Goal: Understand process/instructions: Learn about a topic

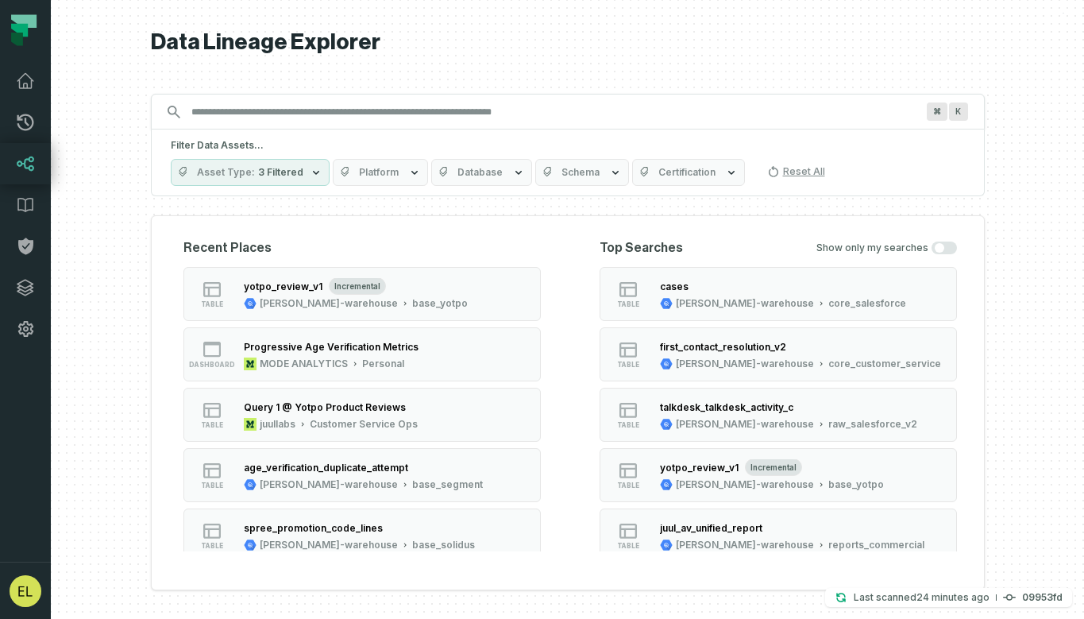
click at [474, 114] on input "Discovery Provider cmdk menu" at bounding box center [553, 111] width 743 height 25
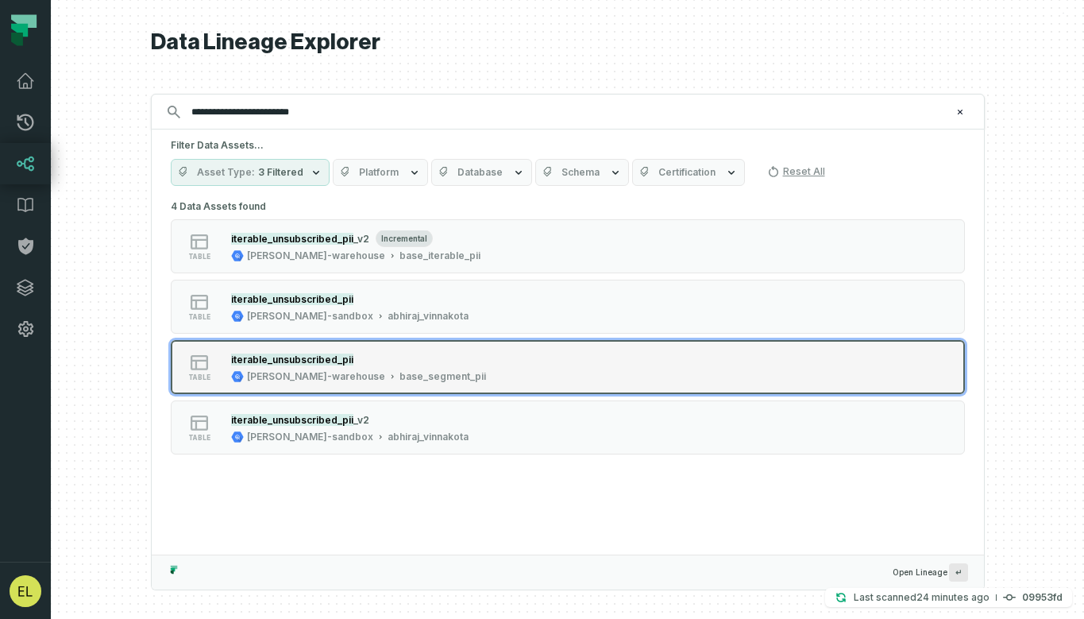
type input "**********"
click at [553, 368] on div "table iterable_unsubscribed_pii [PERSON_NAME]-warehouse base_segment_pii" at bounding box center [372, 367] width 397 height 32
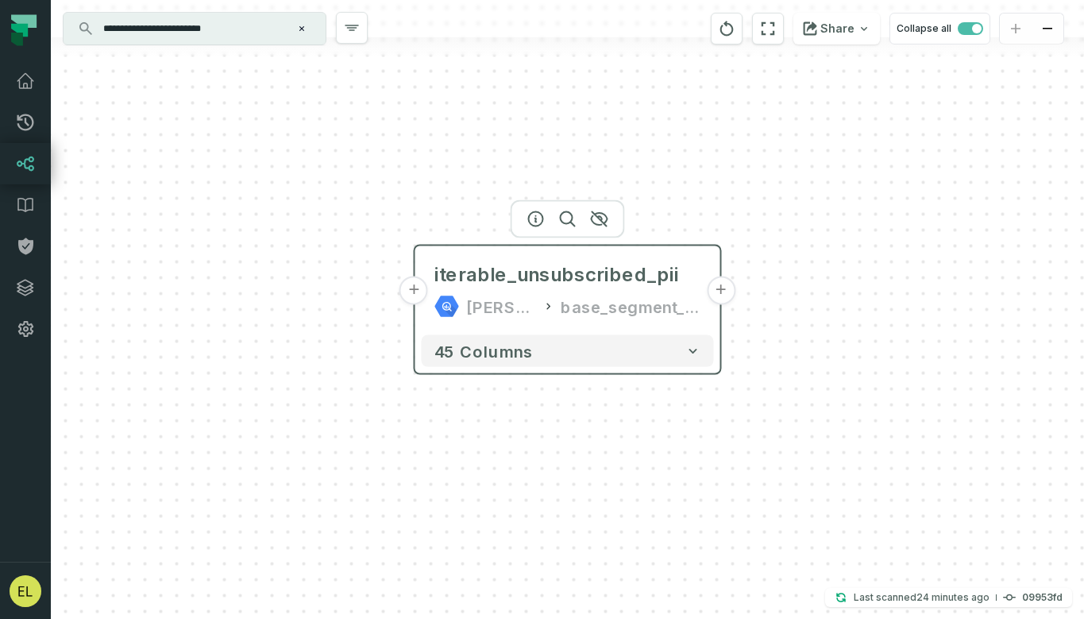
click at [722, 297] on button "+" at bounding box center [721, 290] width 29 height 29
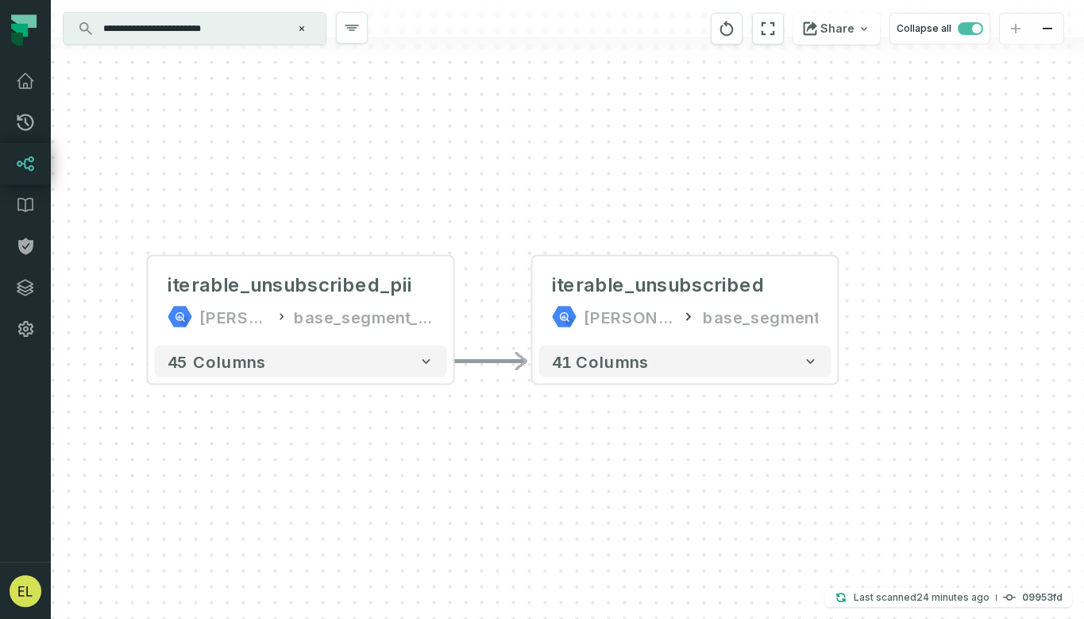
drag, startPoint x: 730, startPoint y: 195, endPoint x: 848, endPoint y: 186, distance: 117.9
click at [848, 186] on div "- iterable_unsubscribed [PERSON_NAME]-warehouse base_segment 41 columns + itera…" at bounding box center [567, 309] width 1033 height 619
click at [718, 230] on icon "button" at bounding box center [717, 229] width 16 height 14
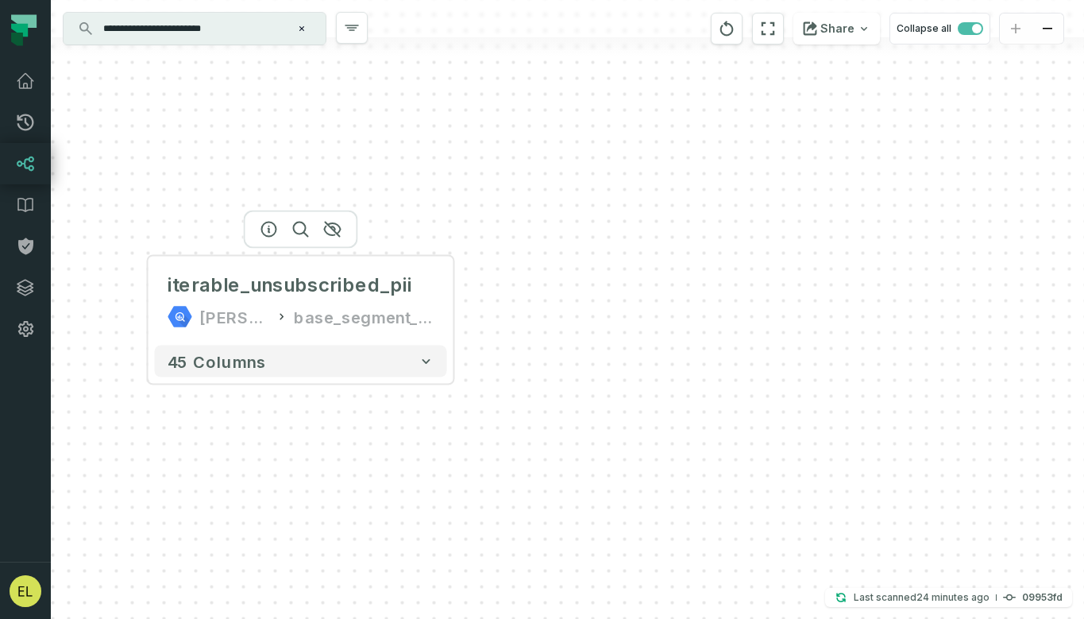
click at [334, 235] on div at bounding box center [301, 229] width 114 height 38
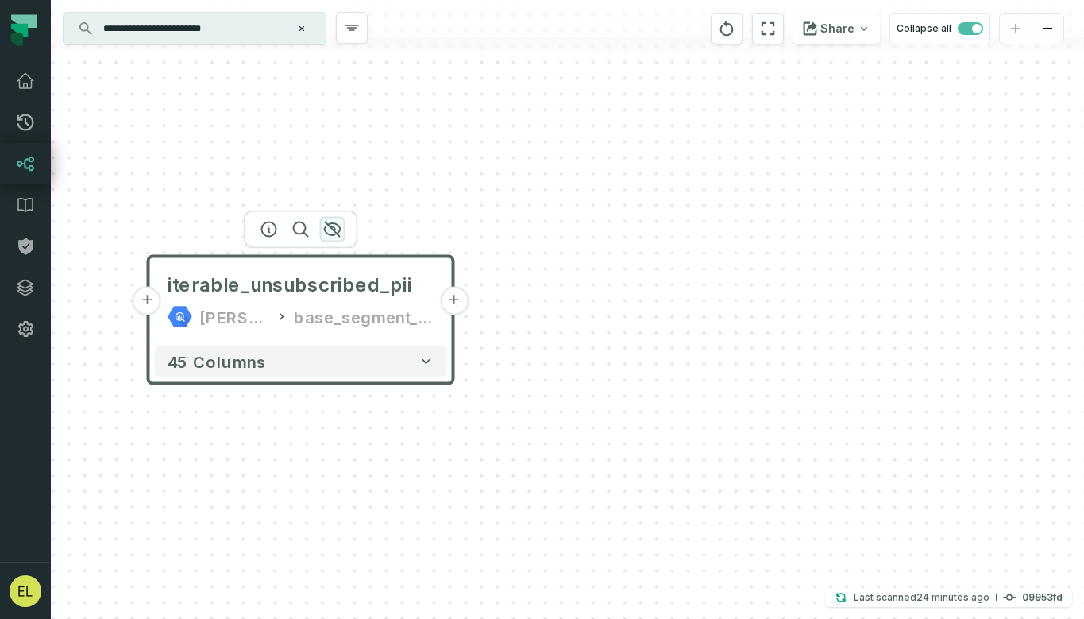
click at [334, 230] on icon "button" at bounding box center [332, 229] width 16 height 14
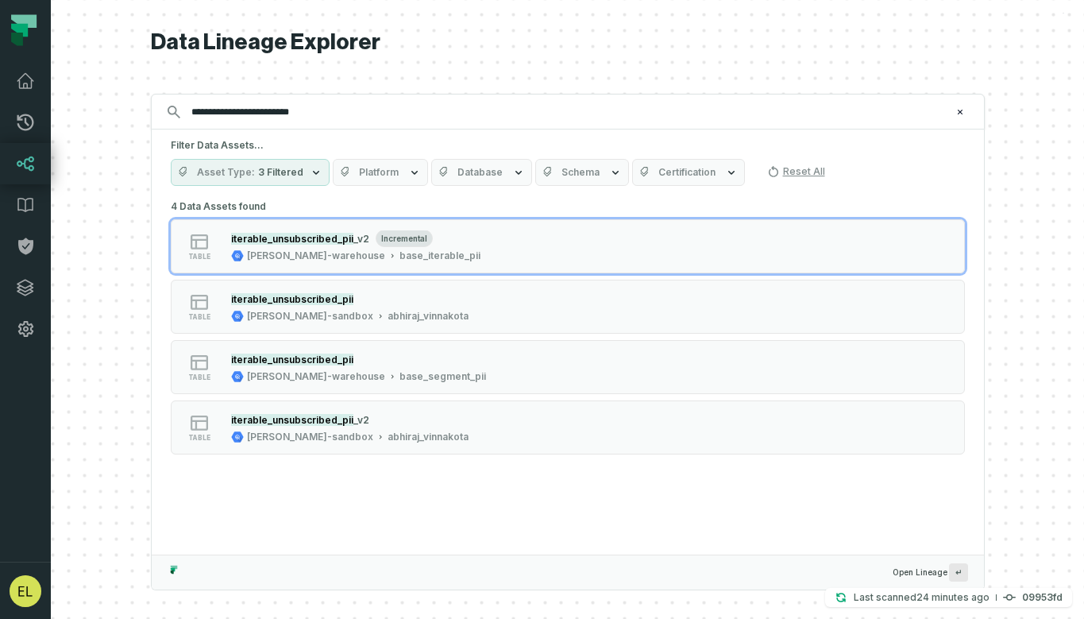
click at [462, 113] on input "**********" at bounding box center [566, 111] width 769 height 25
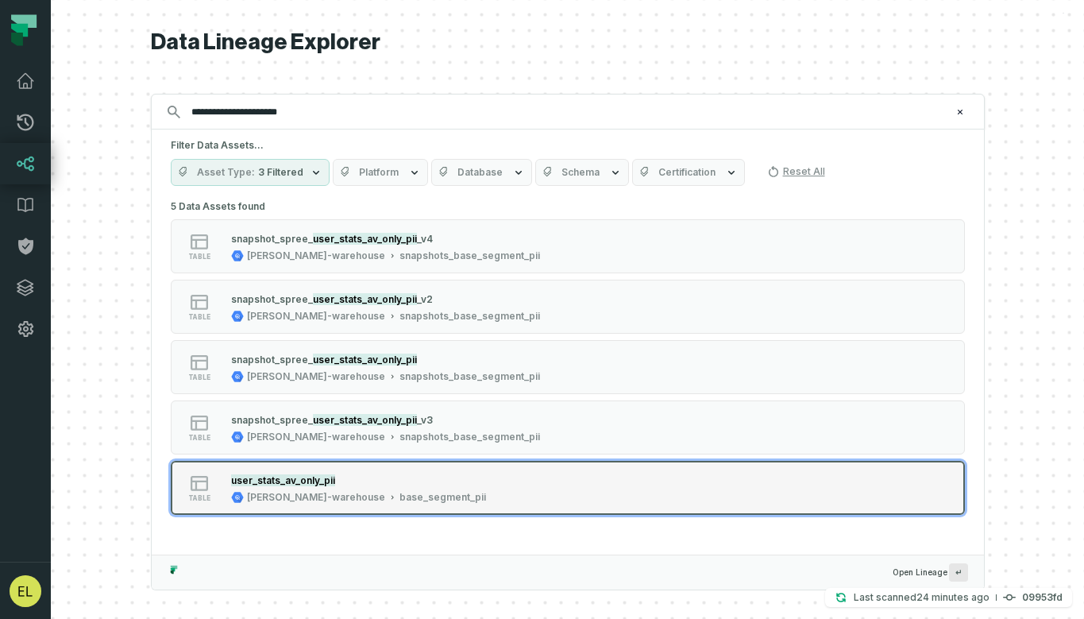
type input "**********"
click at [638, 478] on button "table user_stats_av_only_pii [PERSON_NAME]-warehouse base_segment_pii" at bounding box center [568, 488] width 794 height 54
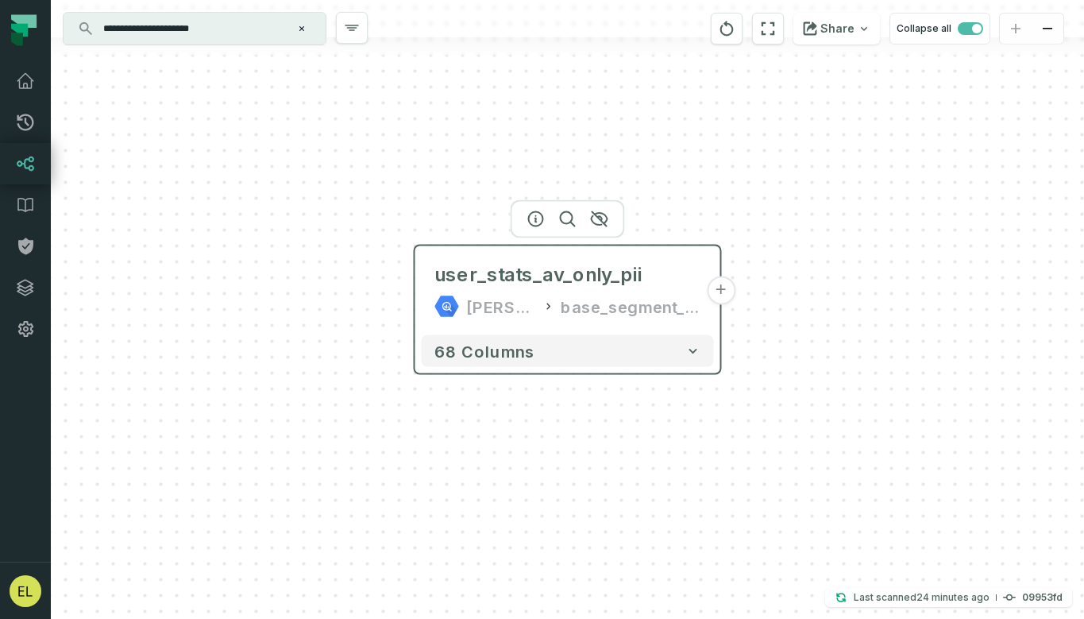
click at [721, 292] on button "+" at bounding box center [721, 290] width 29 height 29
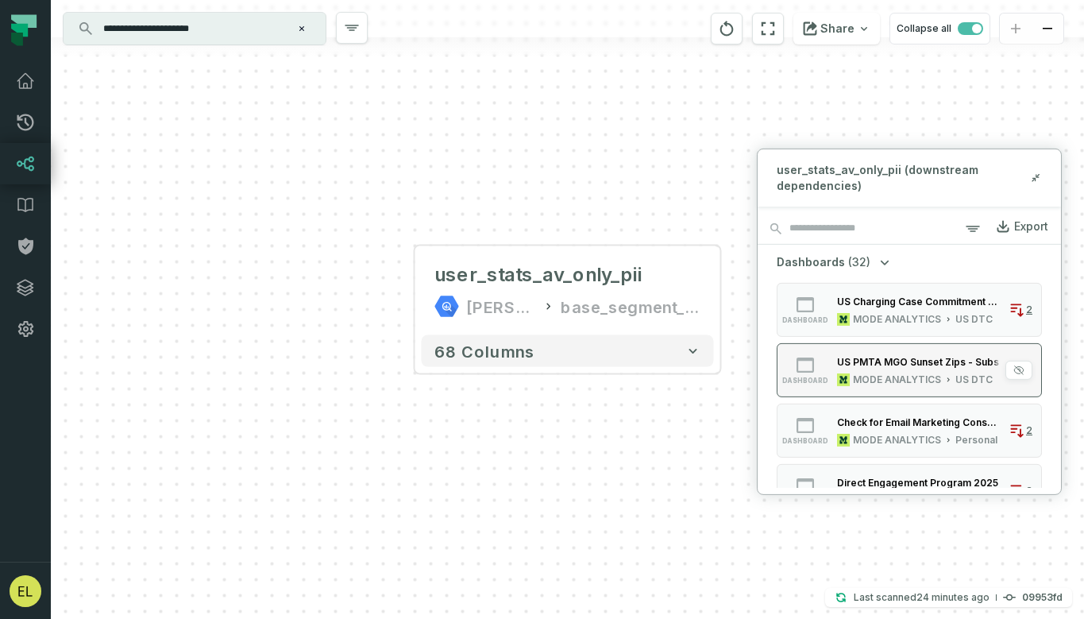
scroll to position [52, 0]
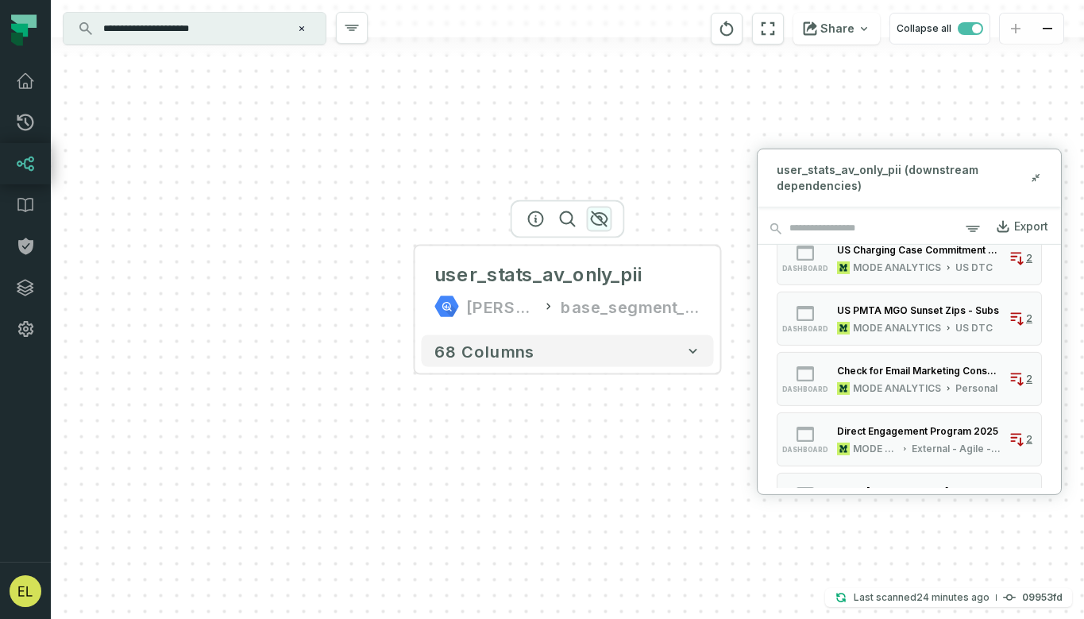
click at [604, 224] on icon "button" at bounding box center [599, 219] width 16 height 14
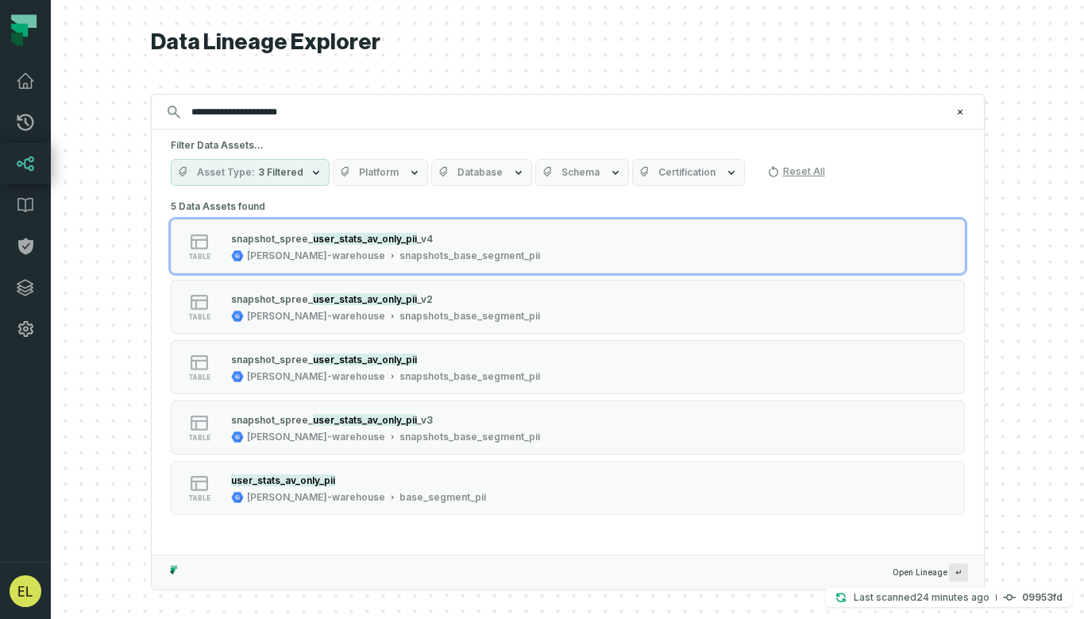
click at [396, 108] on input "**********" at bounding box center [566, 111] width 769 height 25
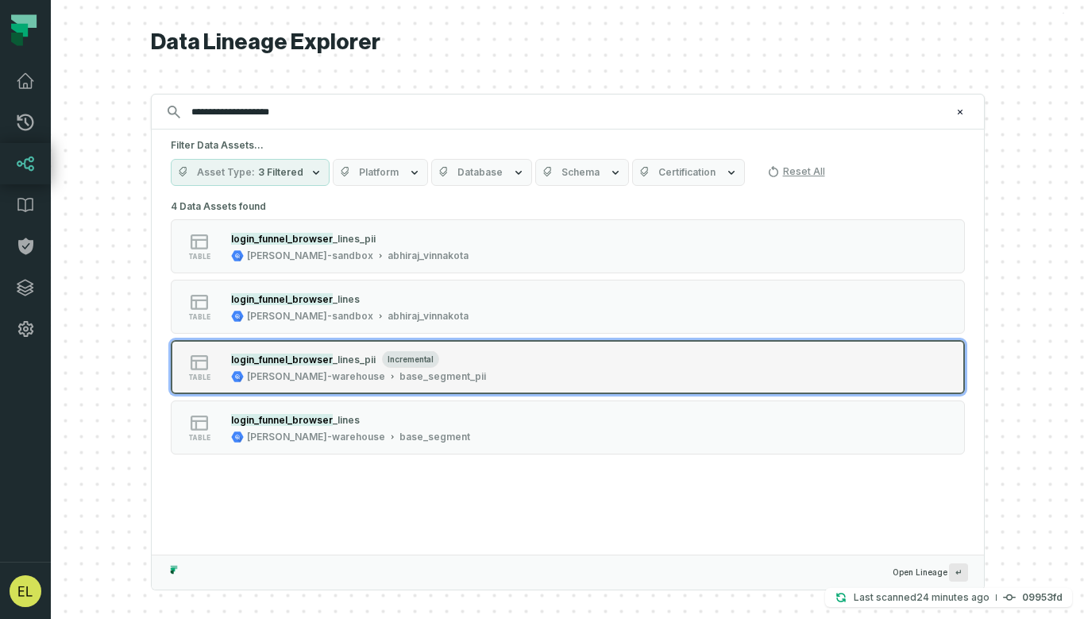
type input "**********"
click at [614, 365] on button "table login_funnel_browser _lines_pii incremental [PERSON_NAME]-warehouse base_…" at bounding box center [568, 367] width 794 height 54
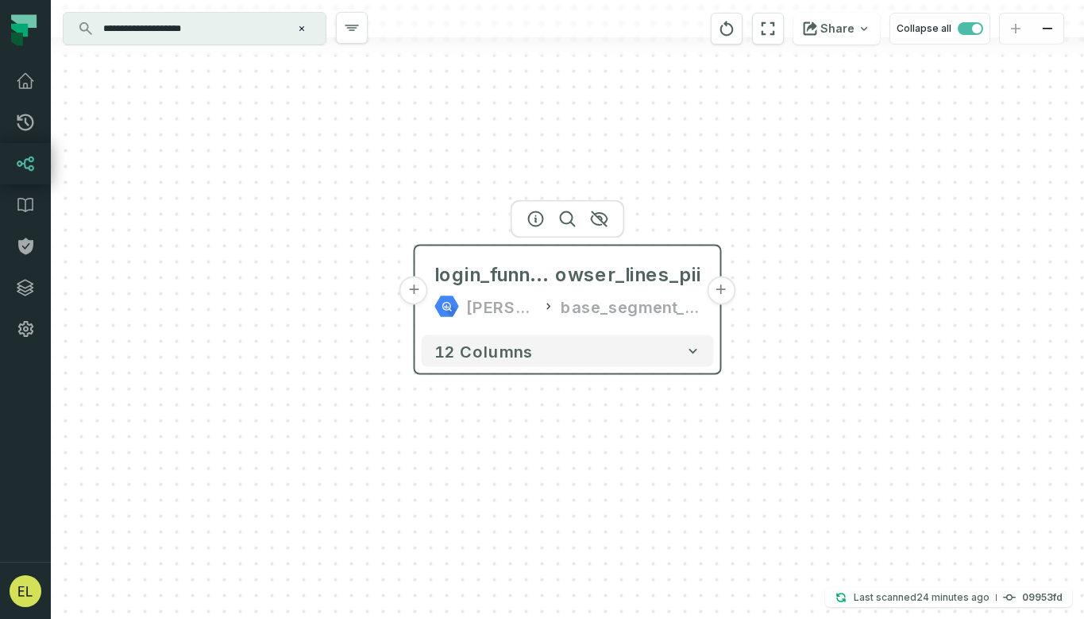
click at [717, 286] on button "+" at bounding box center [721, 290] width 29 height 29
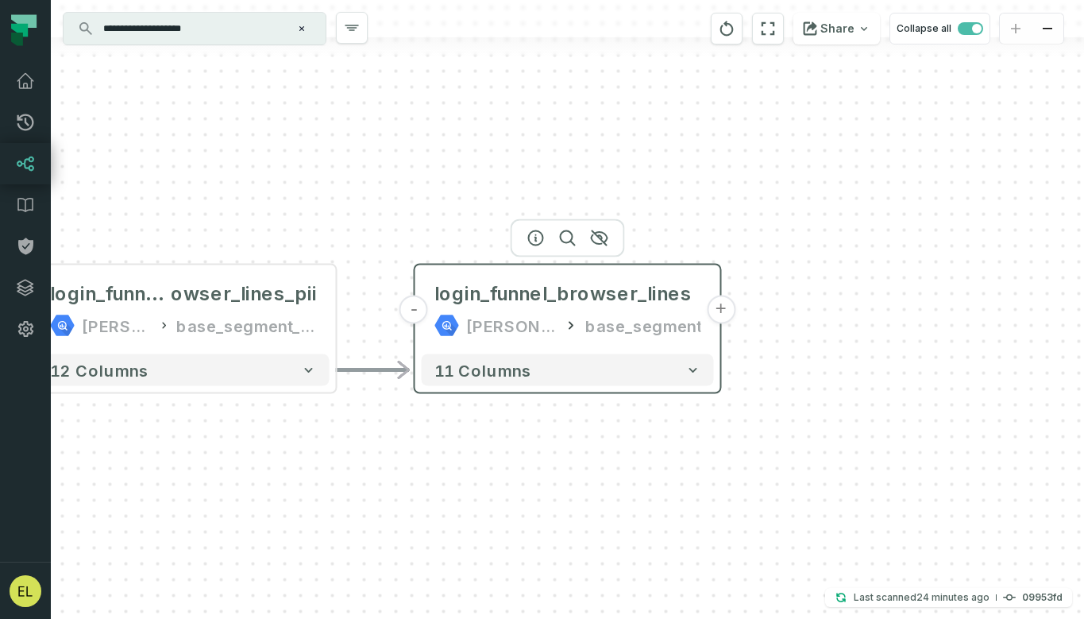
click at [720, 309] on button "+" at bounding box center [721, 309] width 29 height 29
click at [724, 307] on button "+" at bounding box center [721, 309] width 29 height 29
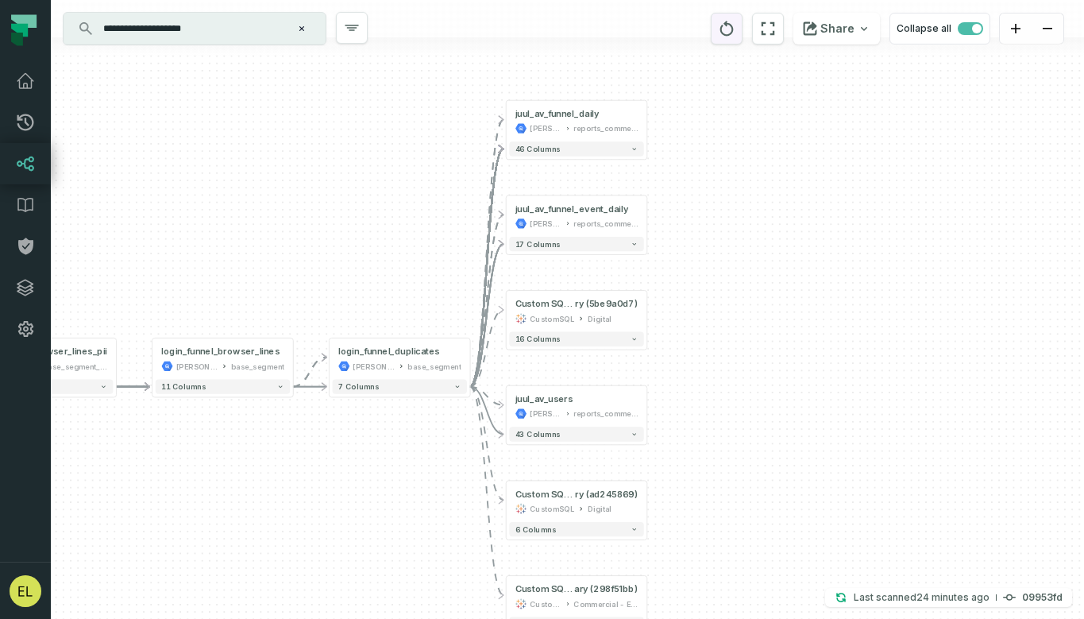
click at [734, 27] on icon "reset" at bounding box center [727, 28] width 14 height 15
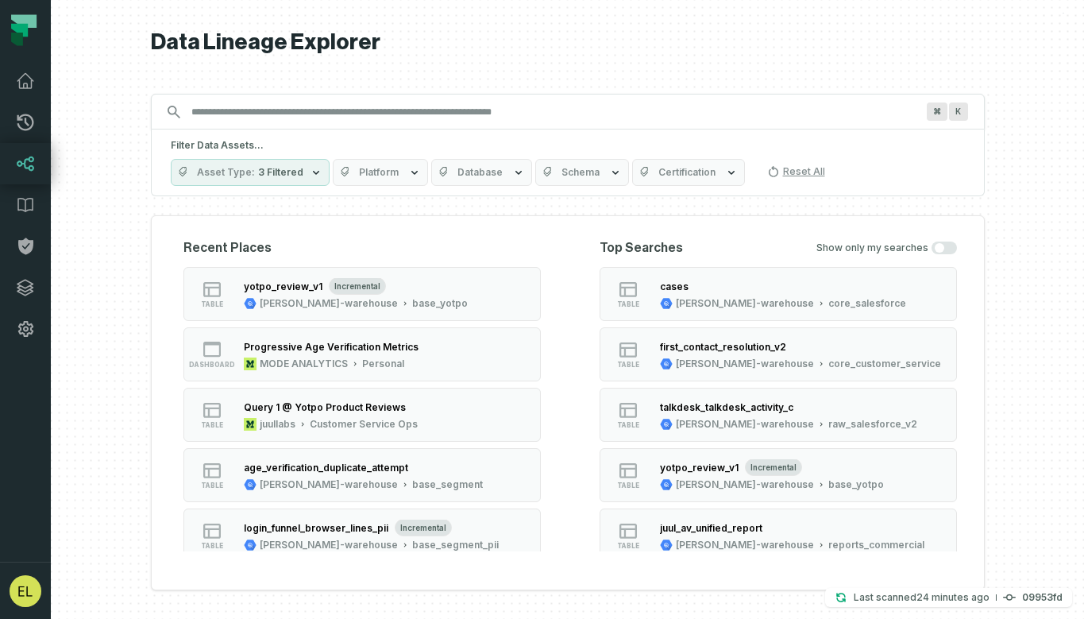
click at [431, 119] on input "Discovery Provider cmdk menu" at bounding box center [553, 111] width 743 height 25
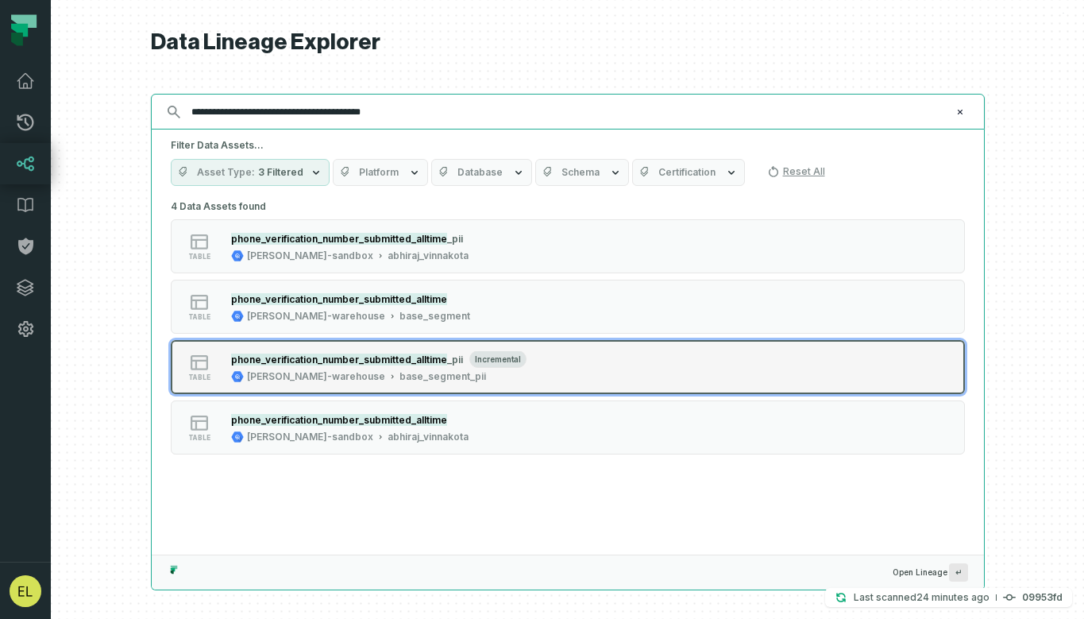
type input "**********"
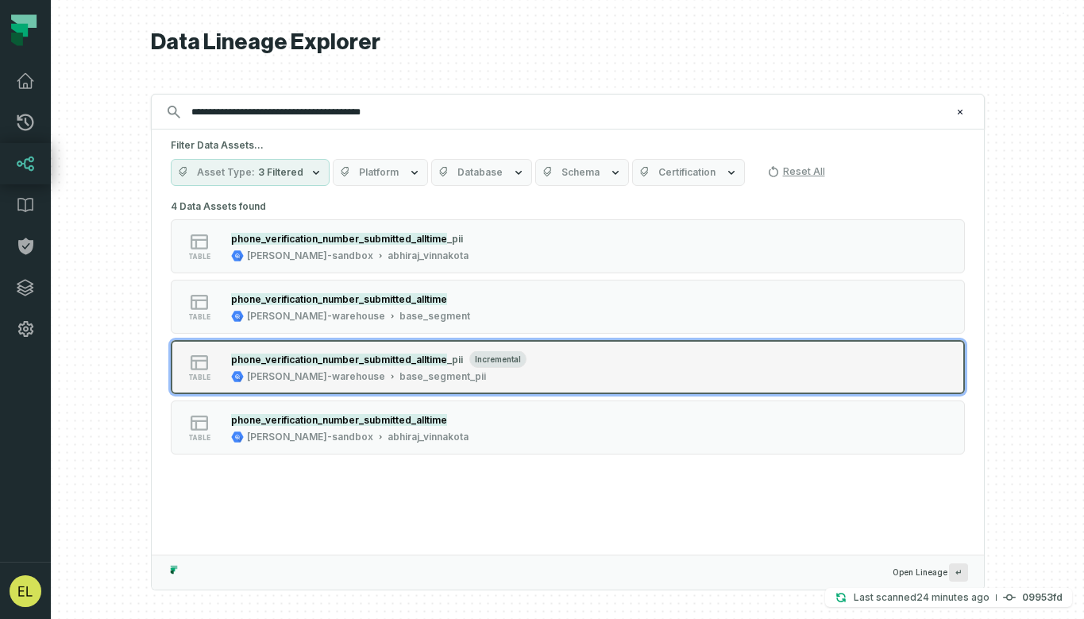
click at [552, 380] on div "table phone_verification_number_submitted_alltime _pii incremental [PERSON_NAME…" at bounding box center [372, 367] width 397 height 32
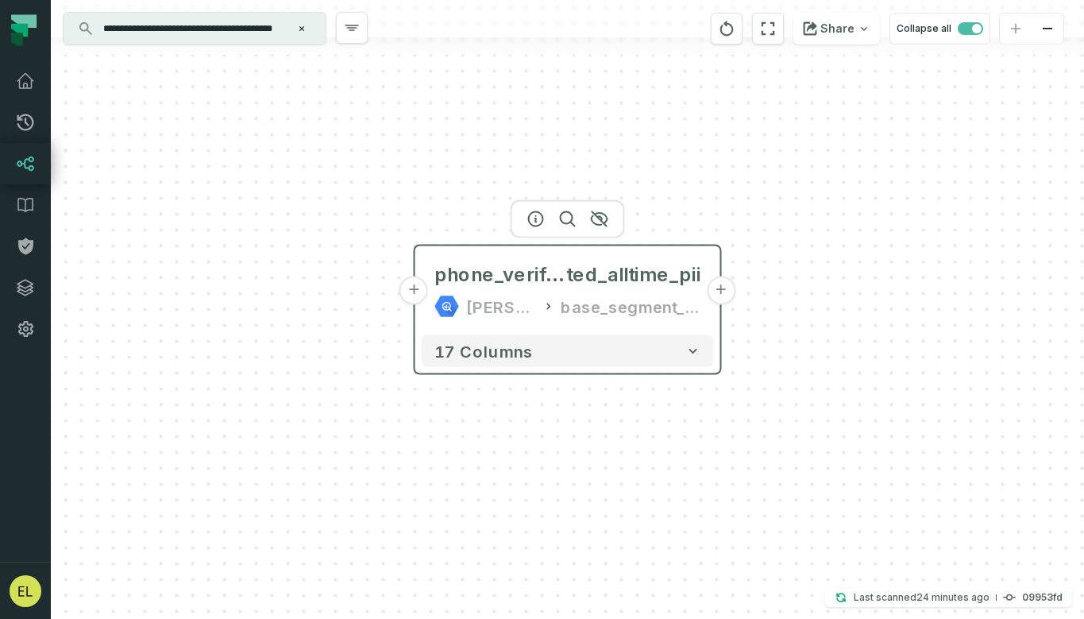
click at [718, 293] on button "+" at bounding box center [721, 290] width 29 height 29
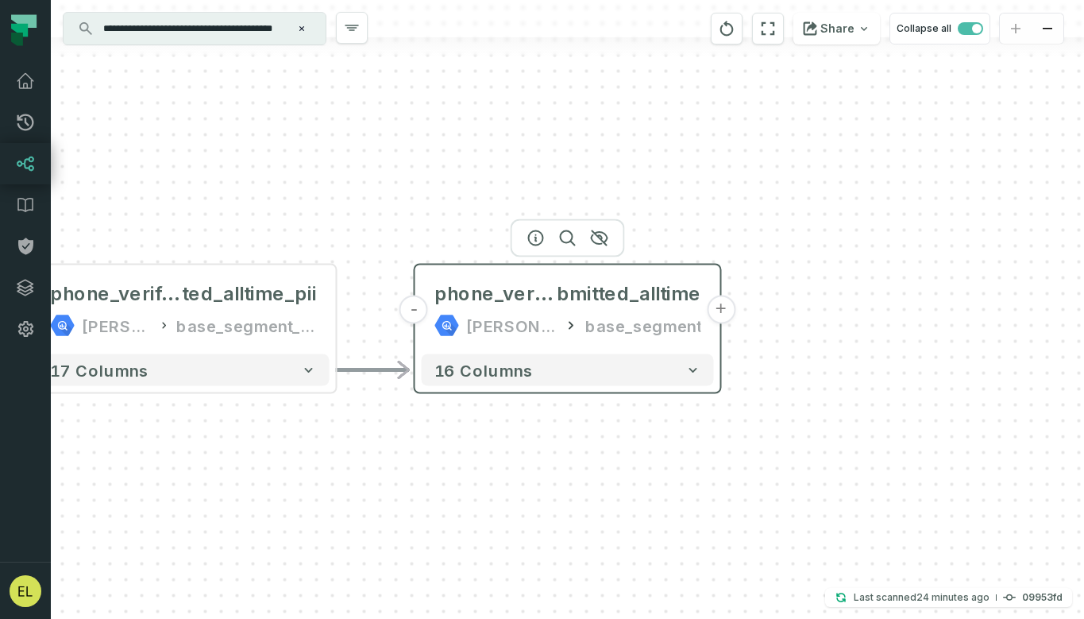
click at [725, 308] on button "+" at bounding box center [721, 309] width 29 height 29
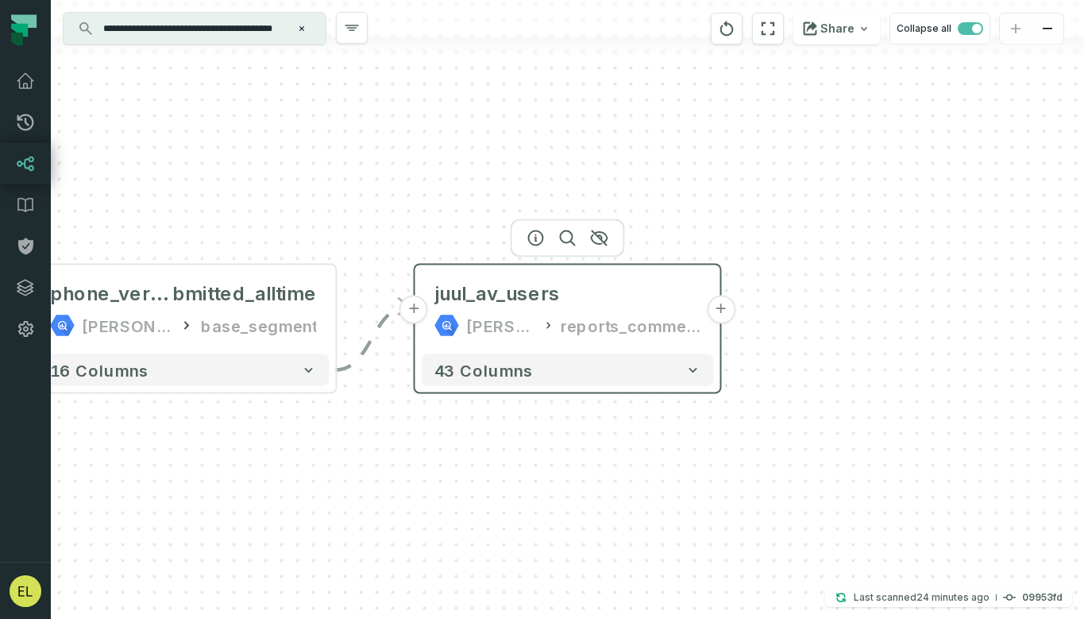
click at [716, 311] on button "+" at bounding box center [721, 309] width 29 height 29
click at [724, 310] on button "+" at bounding box center [721, 309] width 29 height 29
click at [720, 311] on button "+" at bounding box center [721, 309] width 29 height 29
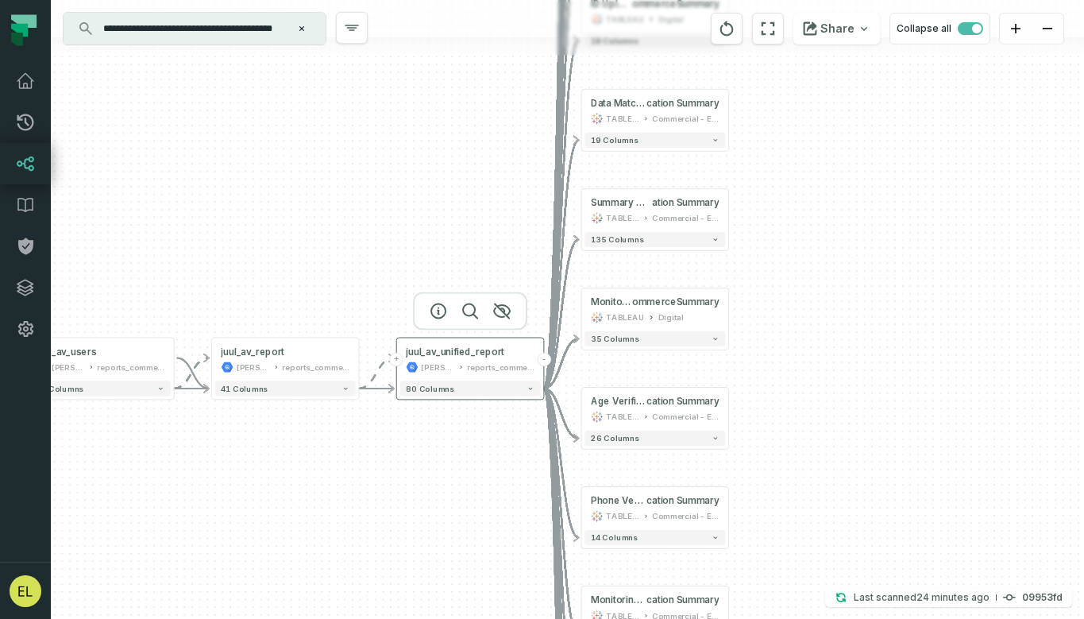
click at [547, 361] on button "-" at bounding box center [544, 360] width 14 height 14
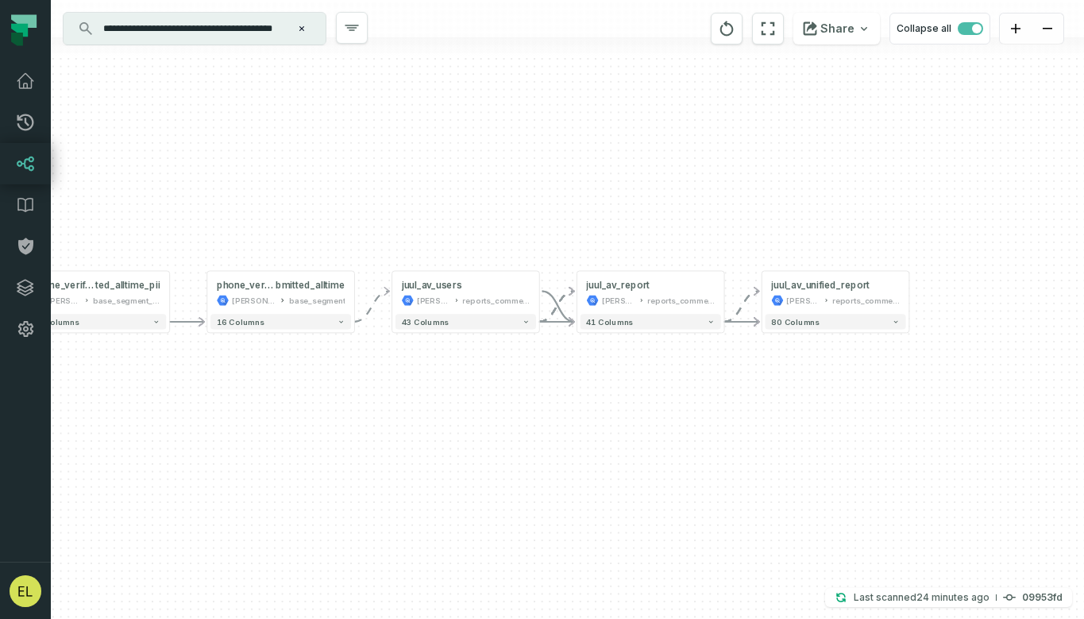
drag, startPoint x: 441, startPoint y: 469, endPoint x: 809, endPoint y: 403, distance: 373.6
click at [809, 403] on div "+ juul_av_unified_report [PERSON_NAME]-warehouse reports_commercial + 80 column…" at bounding box center [567, 309] width 1033 height 619
drag, startPoint x: 809, startPoint y: 403, endPoint x: 960, endPoint y: 391, distance: 152.2
click at [960, 391] on div "+ juul_av_unified_report [PERSON_NAME]-warehouse reports_commercial + 80 column…" at bounding box center [567, 309] width 1033 height 619
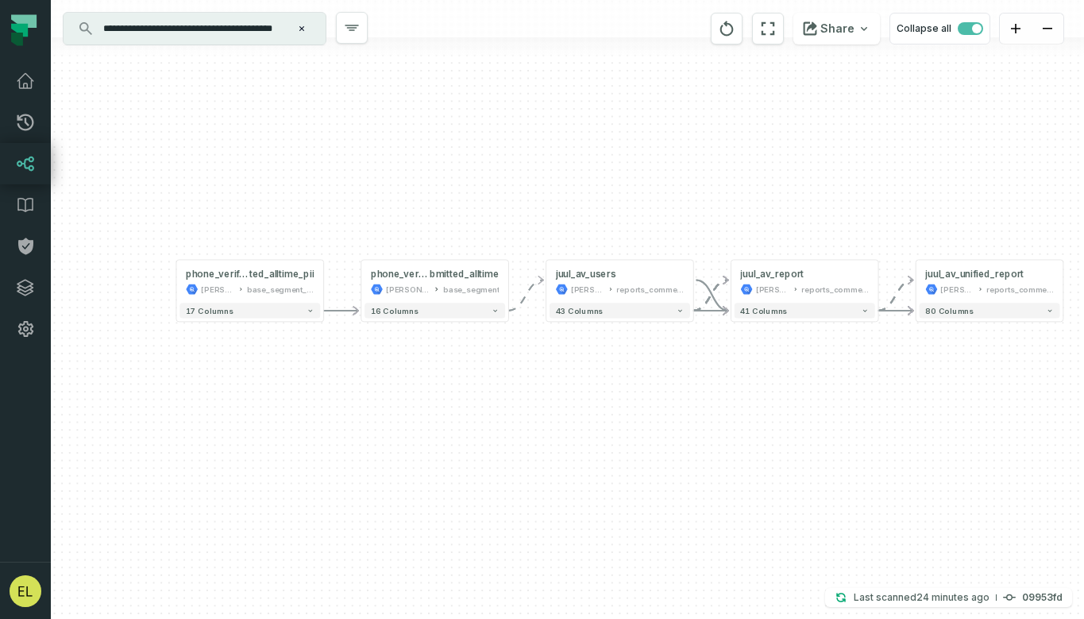
click at [302, 24] on icon "Clear search query" at bounding box center [302, 29] width 10 height 10
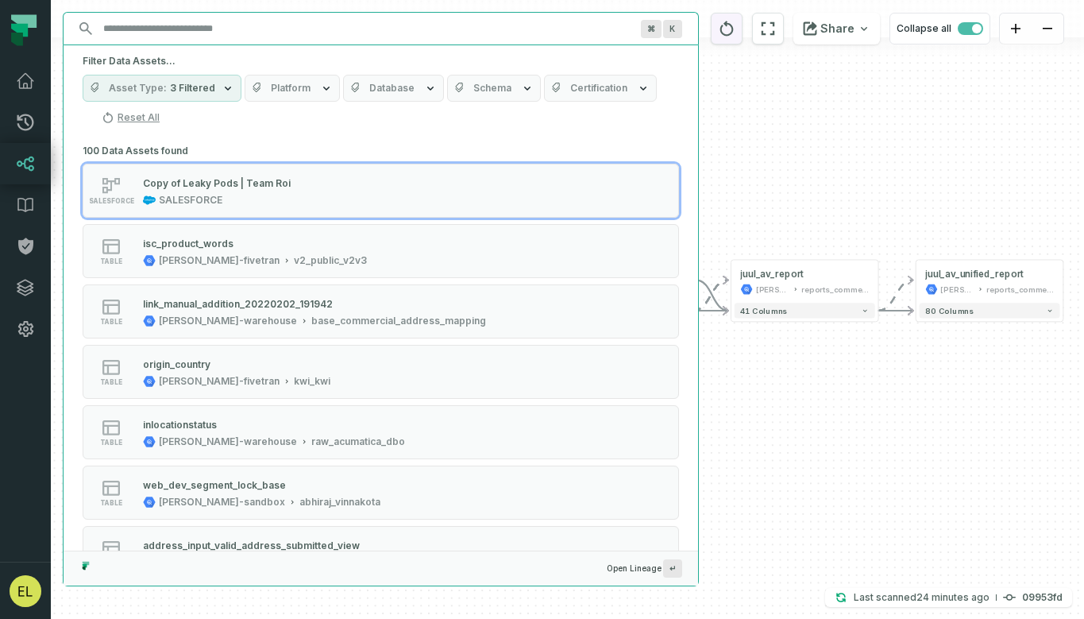
click at [742, 33] on button "reset" at bounding box center [727, 29] width 32 height 32
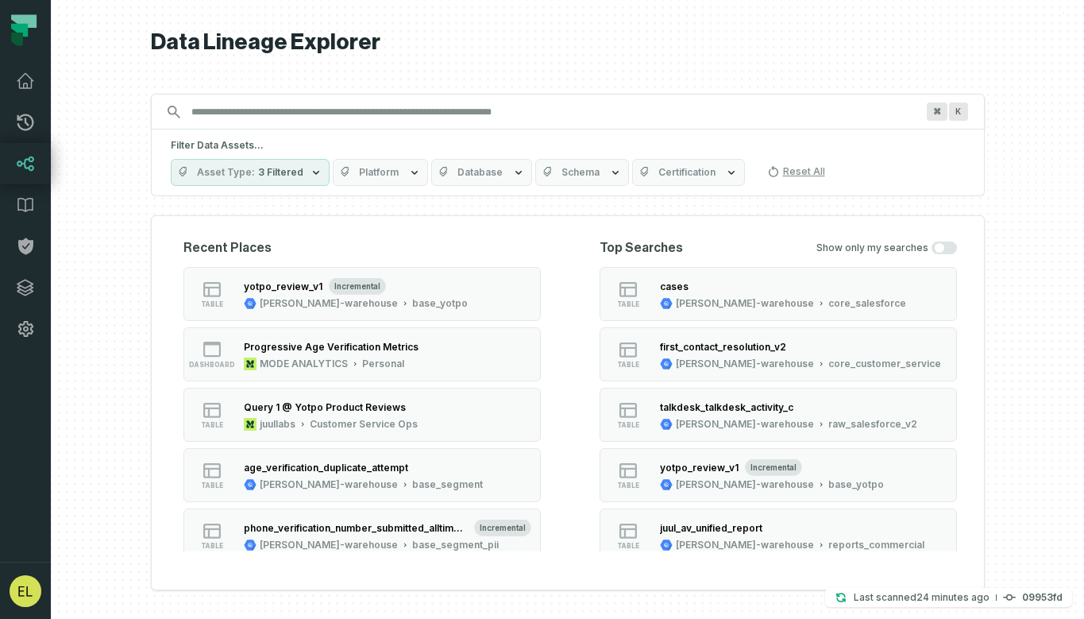
click at [339, 106] on input "Discovery Provider cmdk menu" at bounding box center [553, 111] width 743 height 25
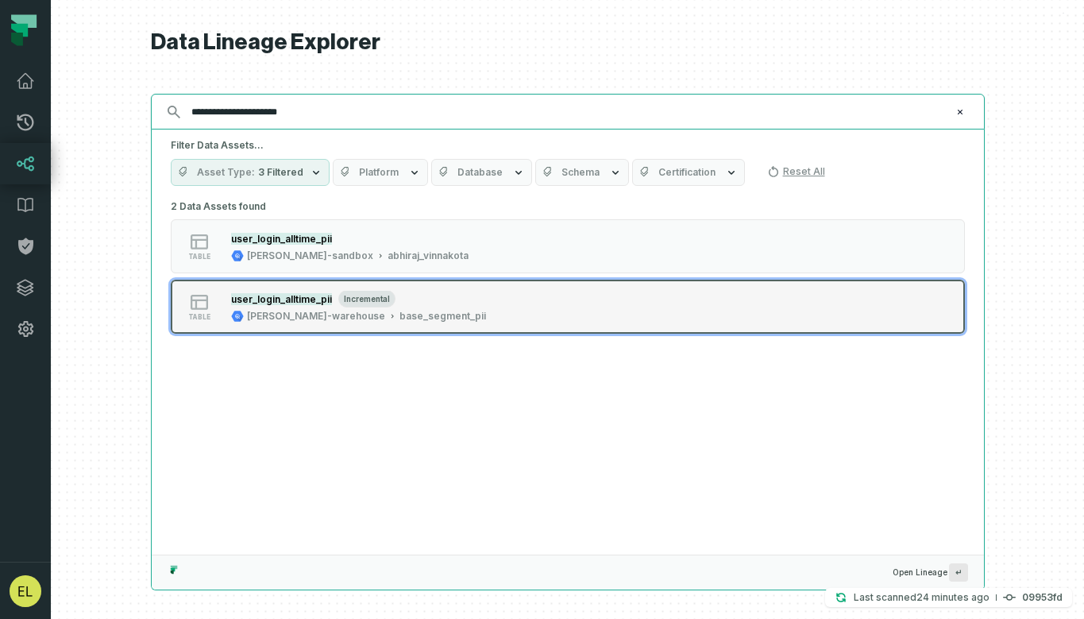
type input "**********"
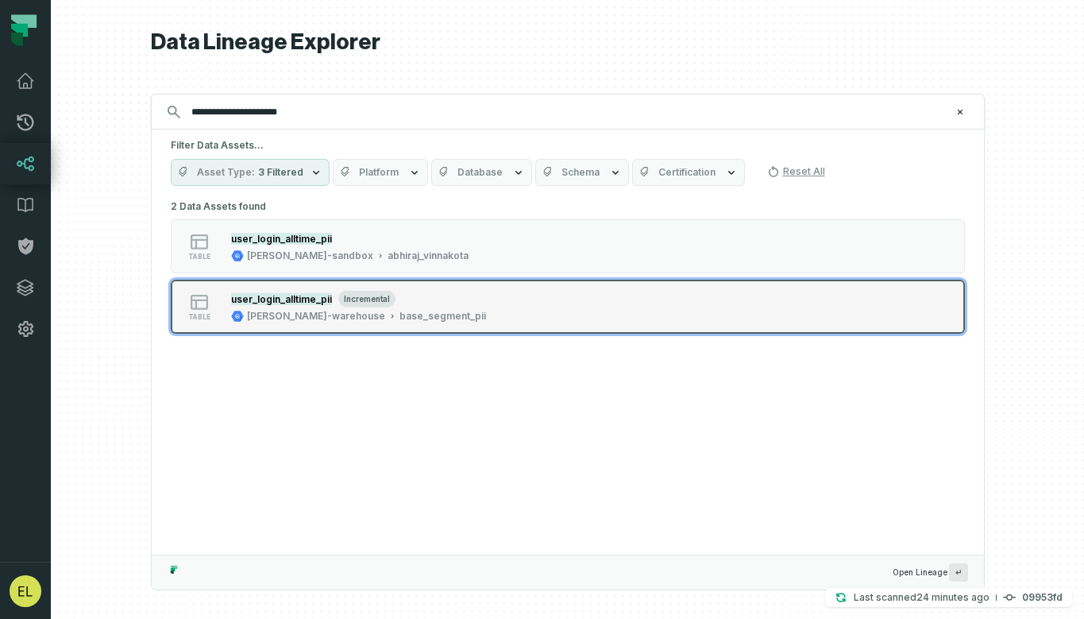
click at [519, 298] on div "table user_login_alltime_pii incremental [PERSON_NAME]-warehouse base_segment_p…" at bounding box center [372, 307] width 397 height 32
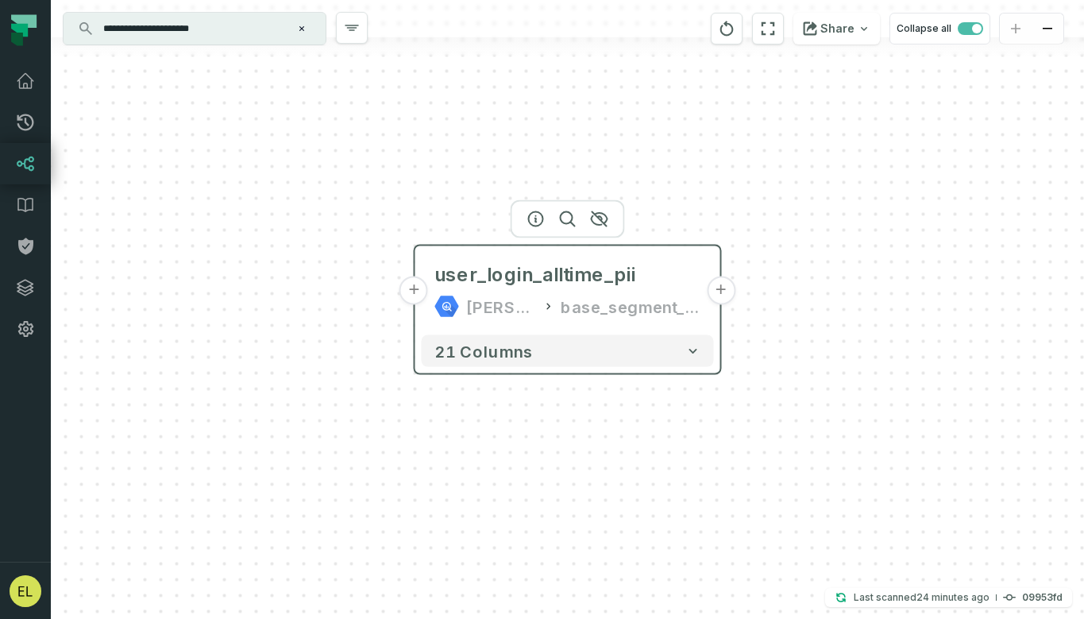
click at [727, 282] on button "+" at bounding box center [721, 290] width 29 height 29
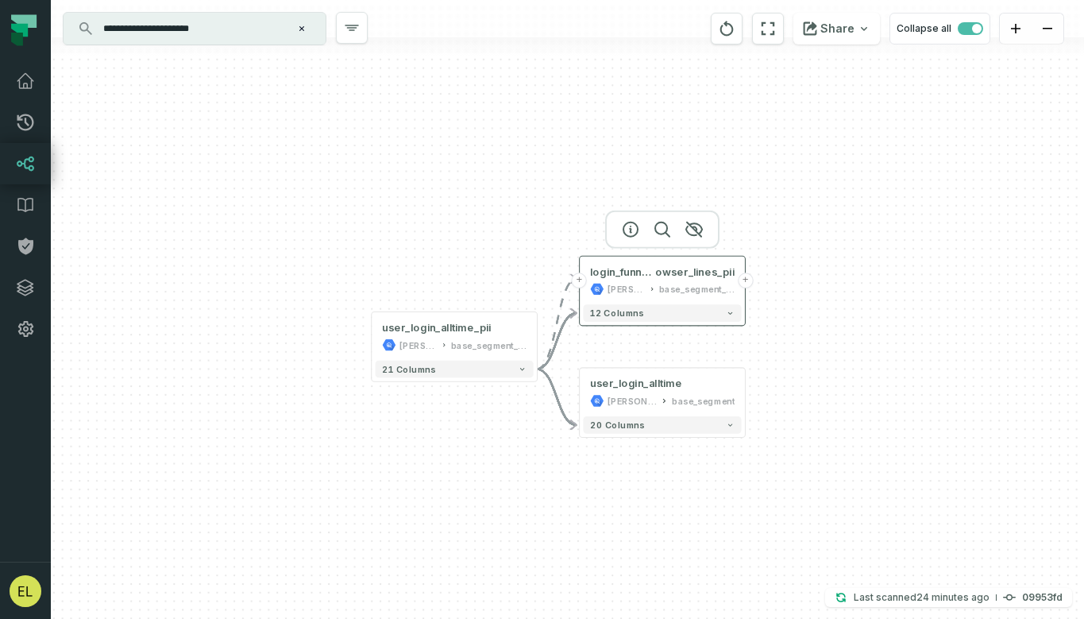
click at [745, 281] on button "+" at bounding box center [745, 279] width 15 height 15
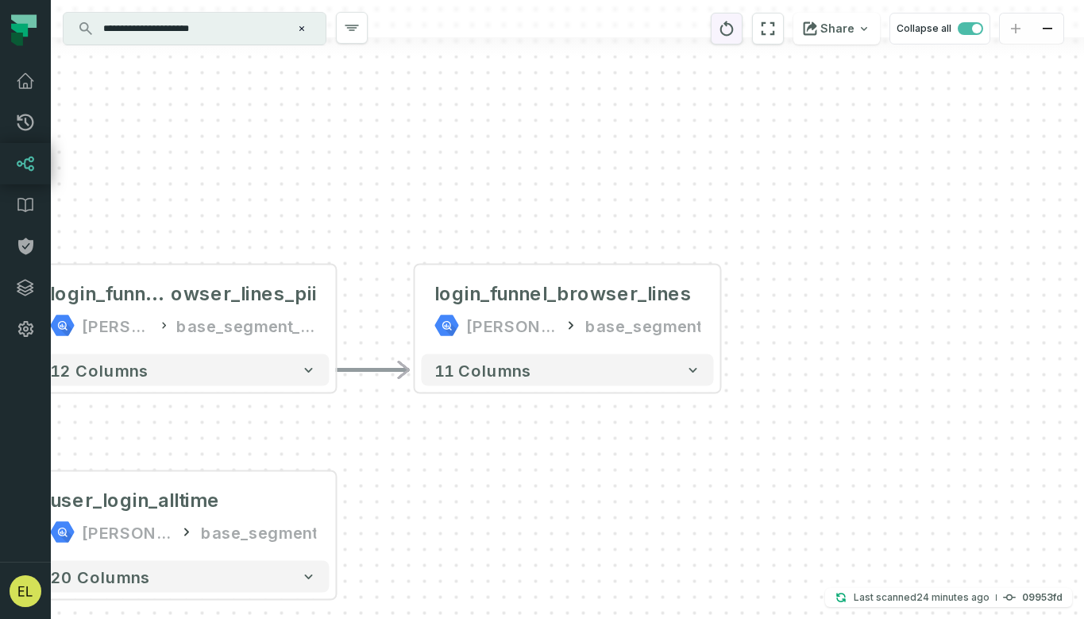
click at [730, 30] on icon "reset" at bounding box center [726, 28] width 17 height 19
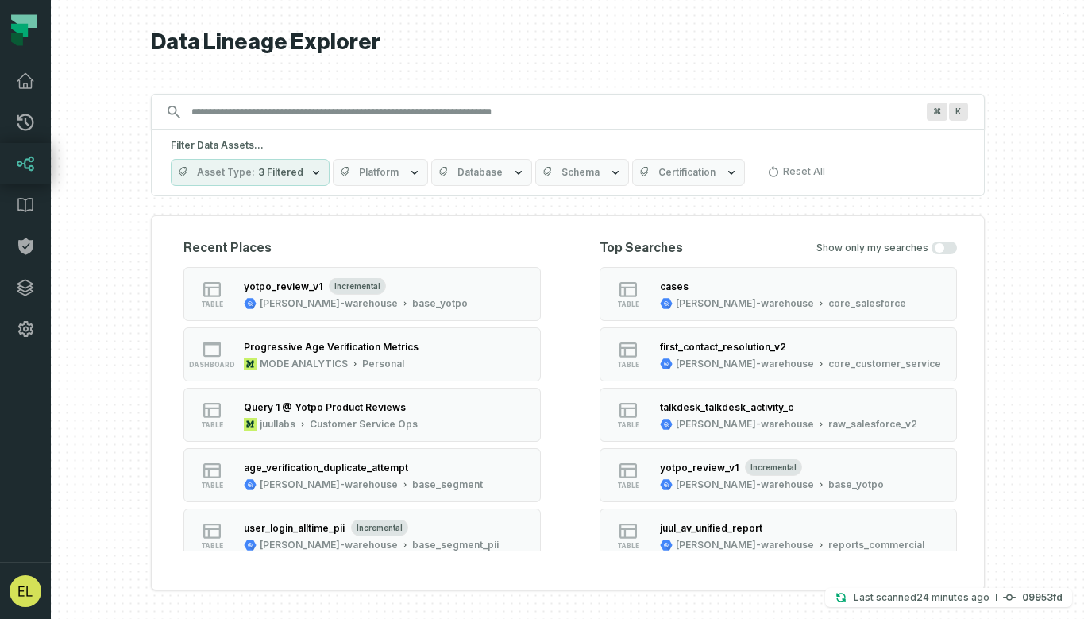
click at [417, 110] on input "Discovery Provider cmdk menu" at bounding box center [553, 111] width 743 height 25
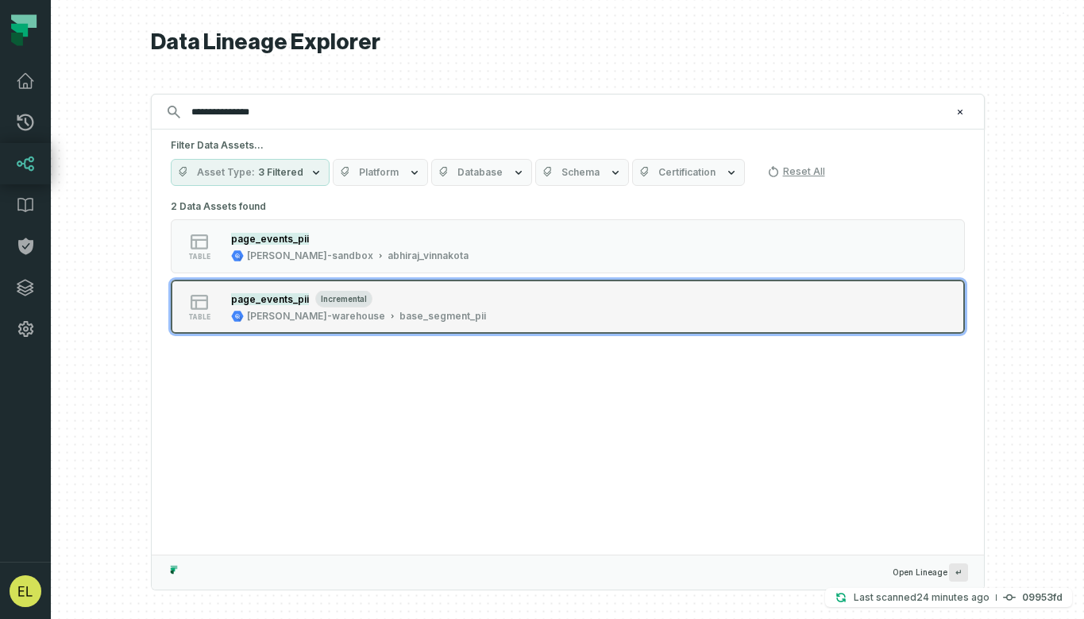
type input "**********"
click at [508, 285] on button "table page_events_pii incremental [PERSON_NAME]-warehouse base_segment_pii" at bounding box center [568, 307] width 794 height 54
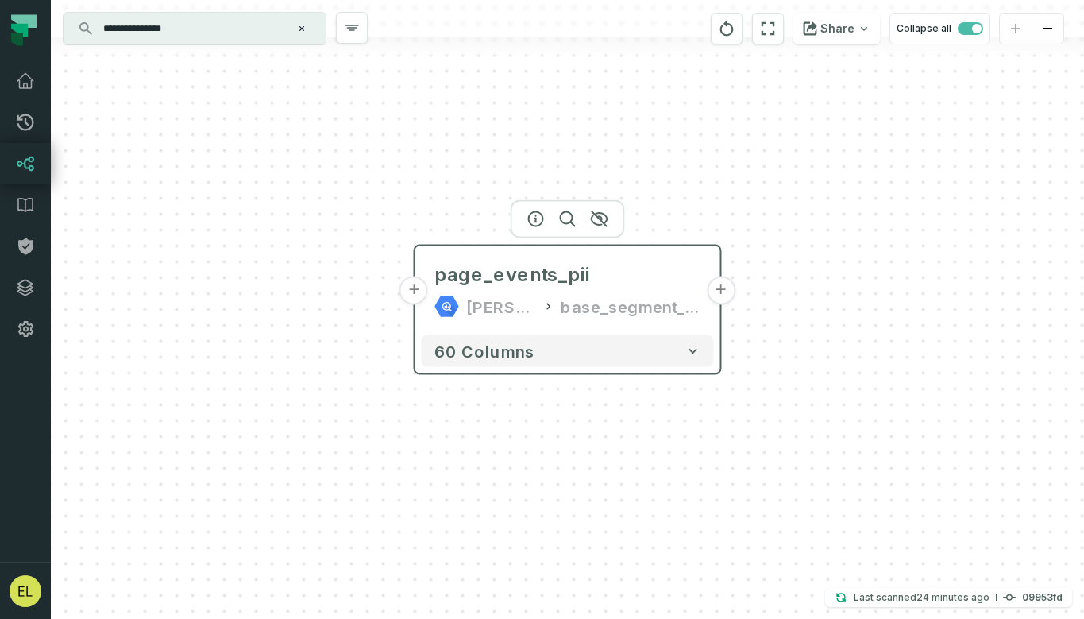
click at [718, 292] on button "+" at bounding box center [721, 290] width 29 height 29
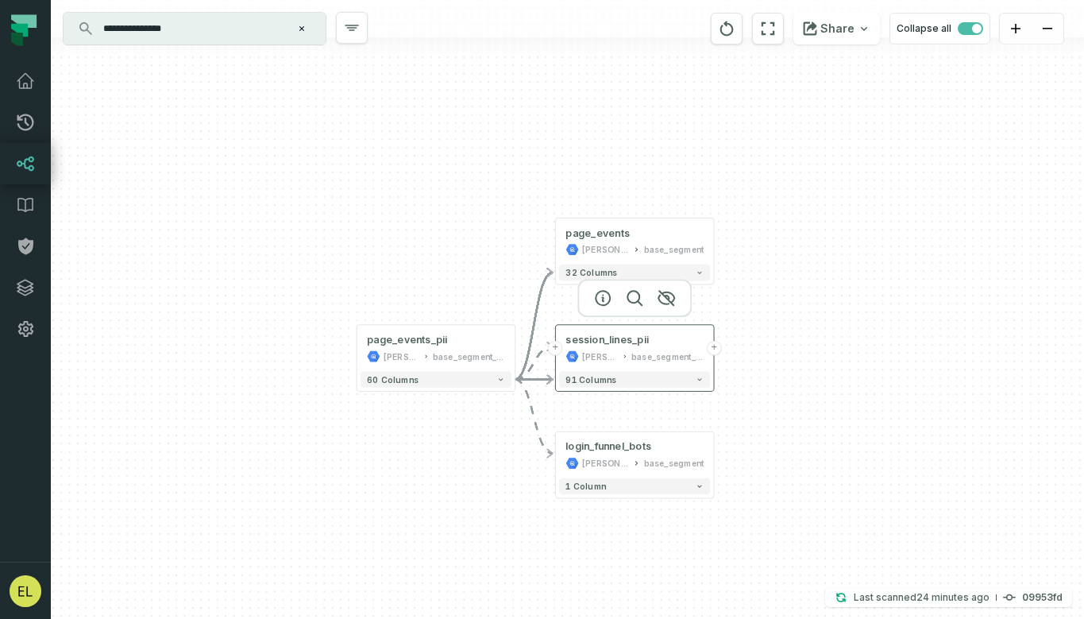
click at [716, 347] on button "+" at bounding box center [714, 348] width 15 height 15
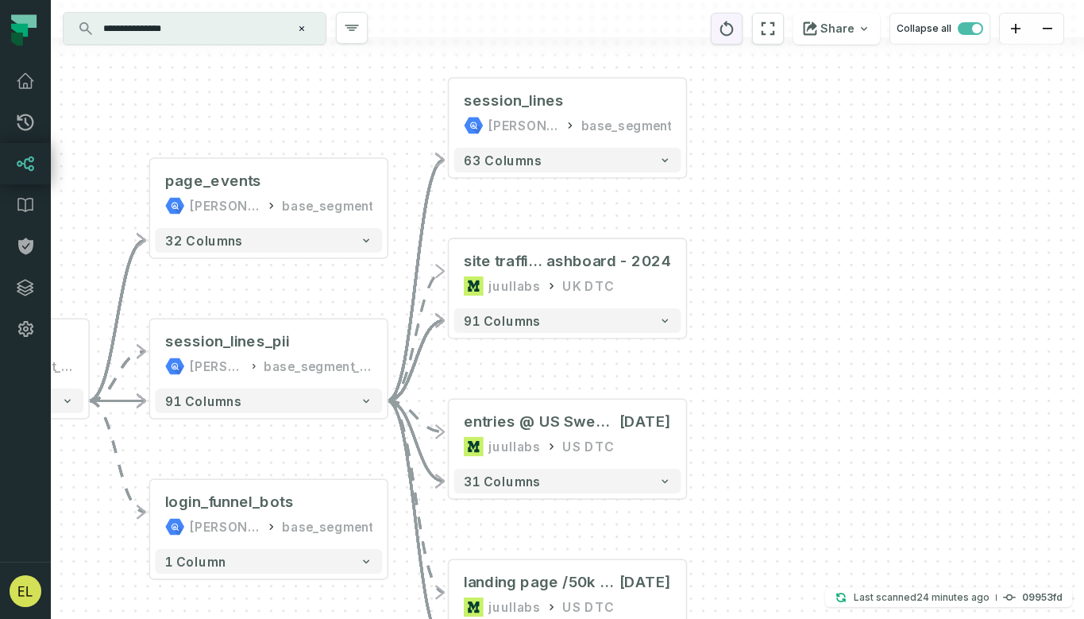
click at [736, 37] on icon "reset" at bounding box center [726, 28] width 17 height 19
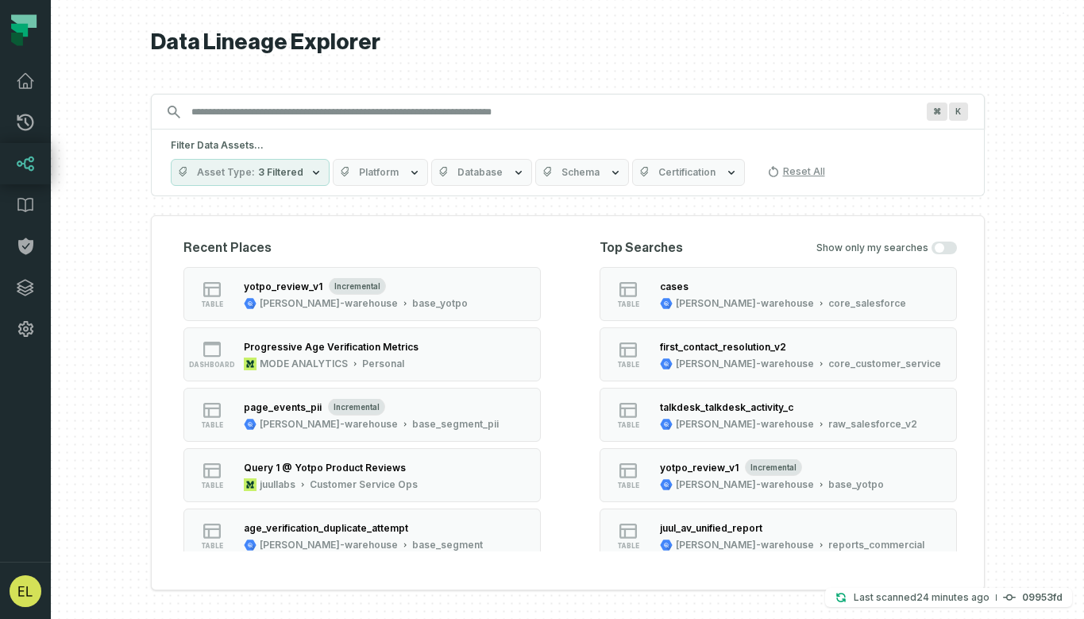
click at [444, 112] on input "Discovery Provider cmdk menu" at bounding box center [553, 111] width 743 height 25
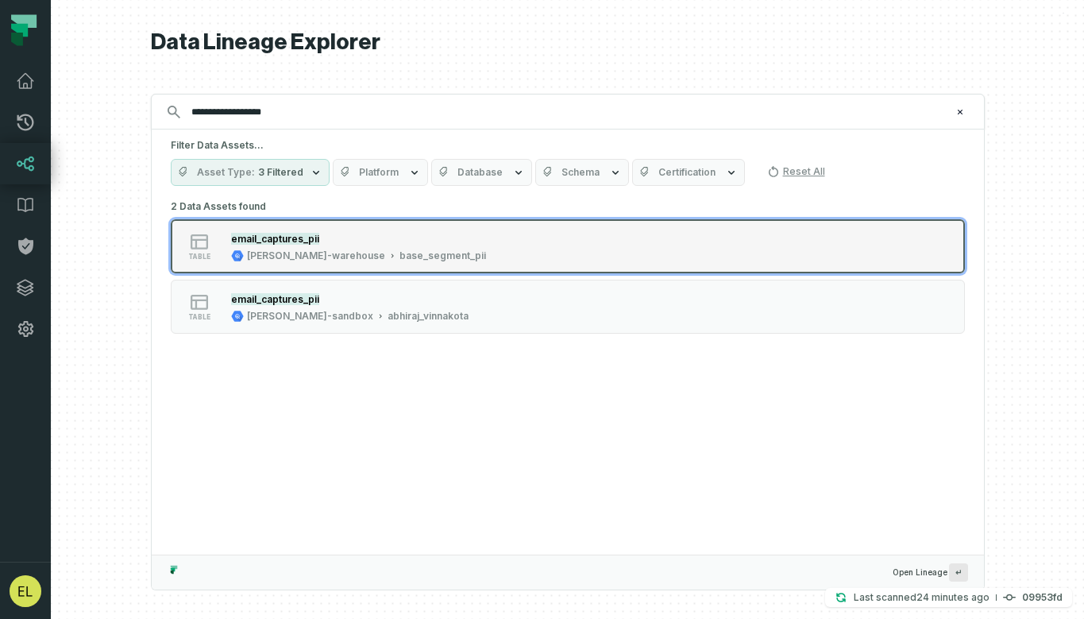
type input "**********"
click at [499, 248] on div "table email_captures_pii [PERSON_NAME]-warehouse base_segment_pii" at bounding box center [372, 246] width 397 height 32
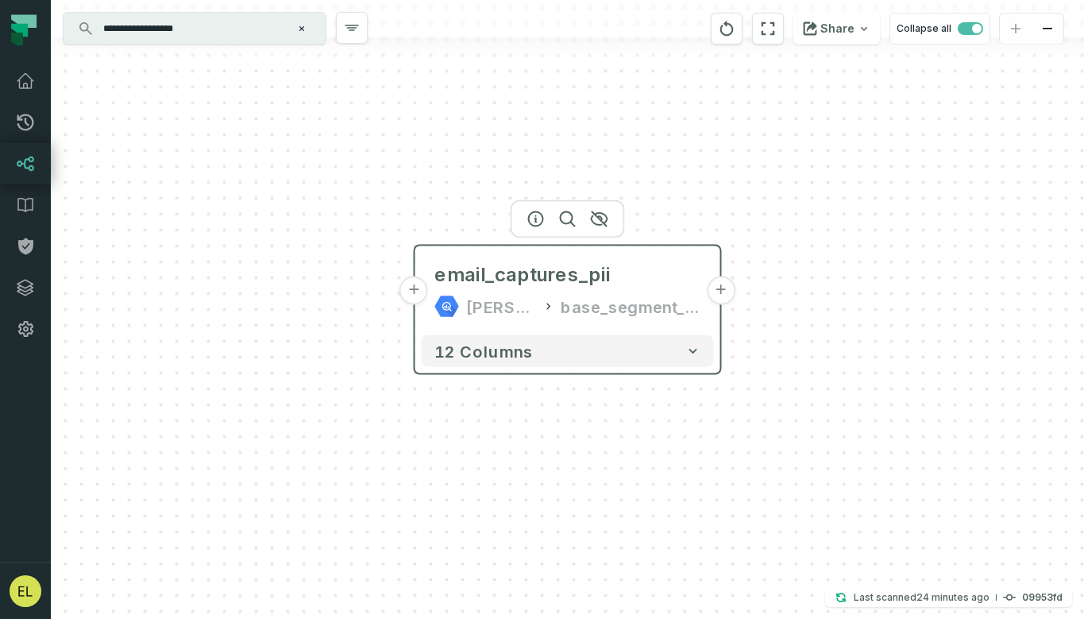
click at [721, 293] on button "+" at bounding box center [721, 290] width 29 height 29
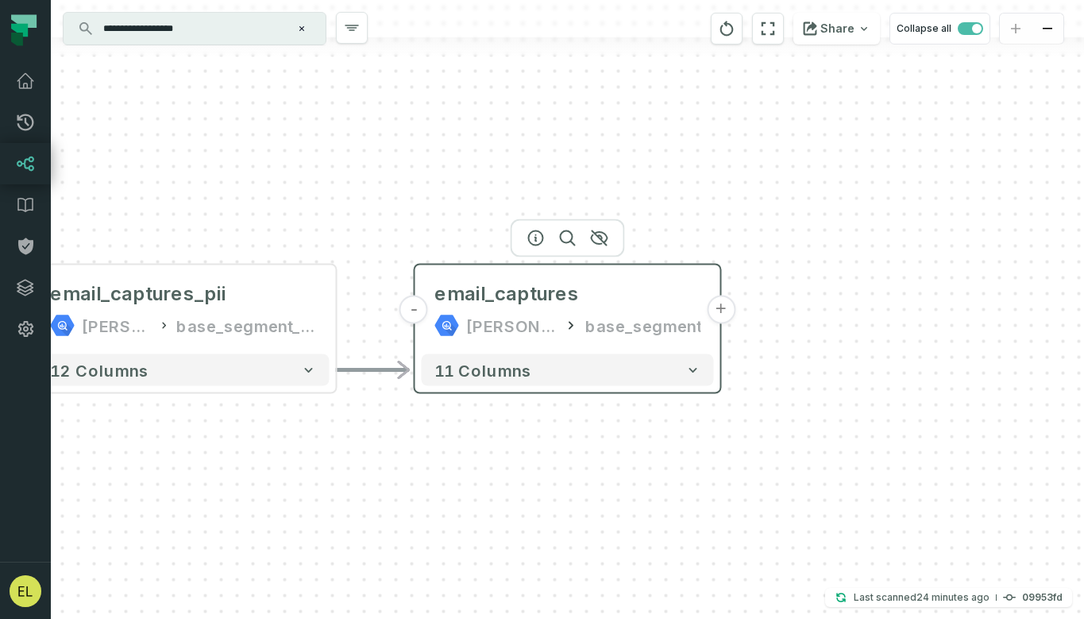
click at [720, 312] on button "+" at bounding box center [721, 309] width 29 height 29
click at [716, 308] on button "+" at bounding box center [721, 309] width 29 height 29
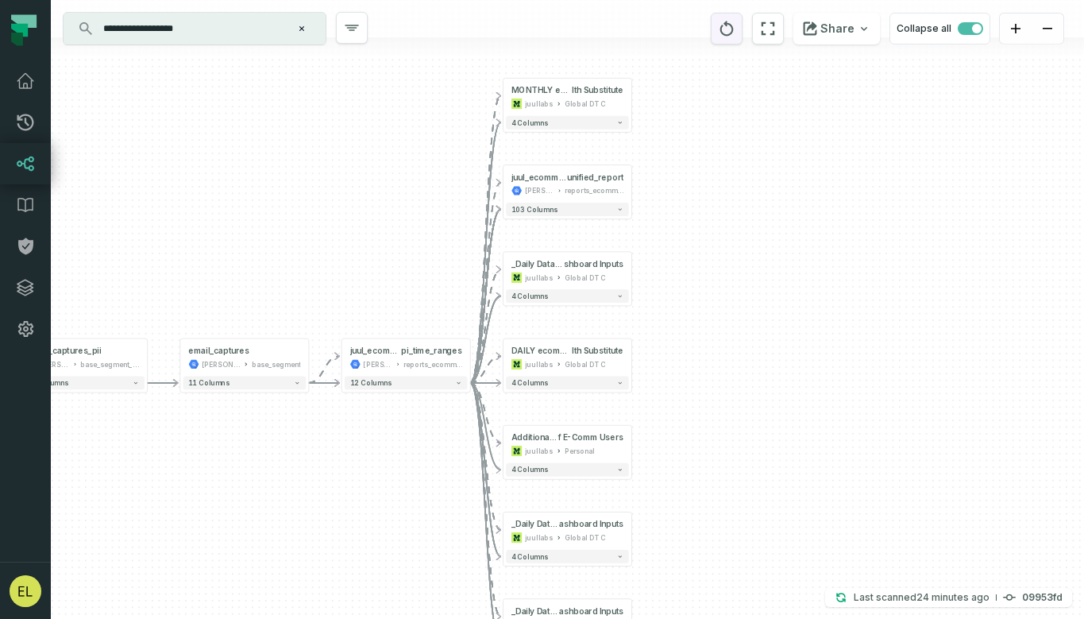
click at [732, 37] on icon "reset" at bounding box center [726, 28] width 17 height 19
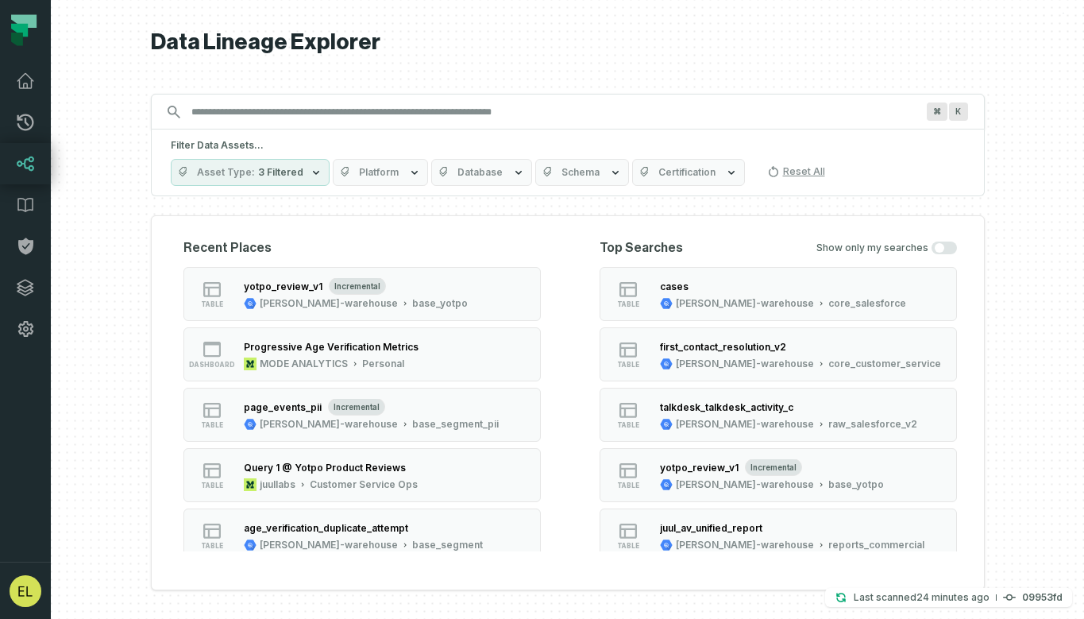
click at [503, 119] on input "Discovery Provider cmdk menu" at bounding box center [553, 111] width 743 height 25
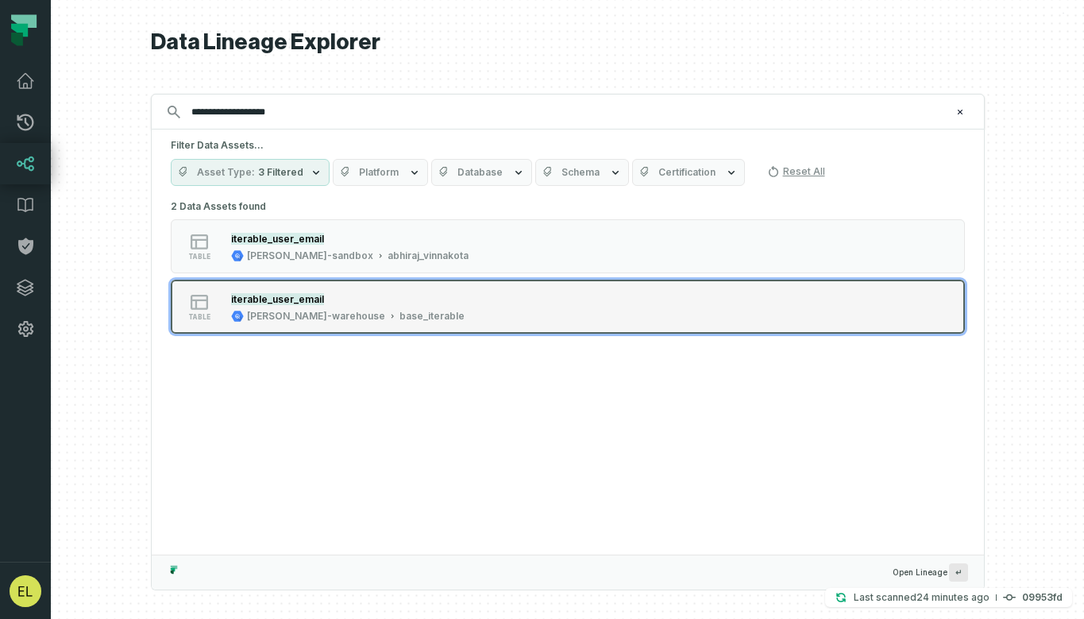
type input "**********"
click at [478, 307] on div "table iterable_user_email [PERSON_NAME]-warehouse base_iterable" at bounding box center [372, 307] width 397 height 32
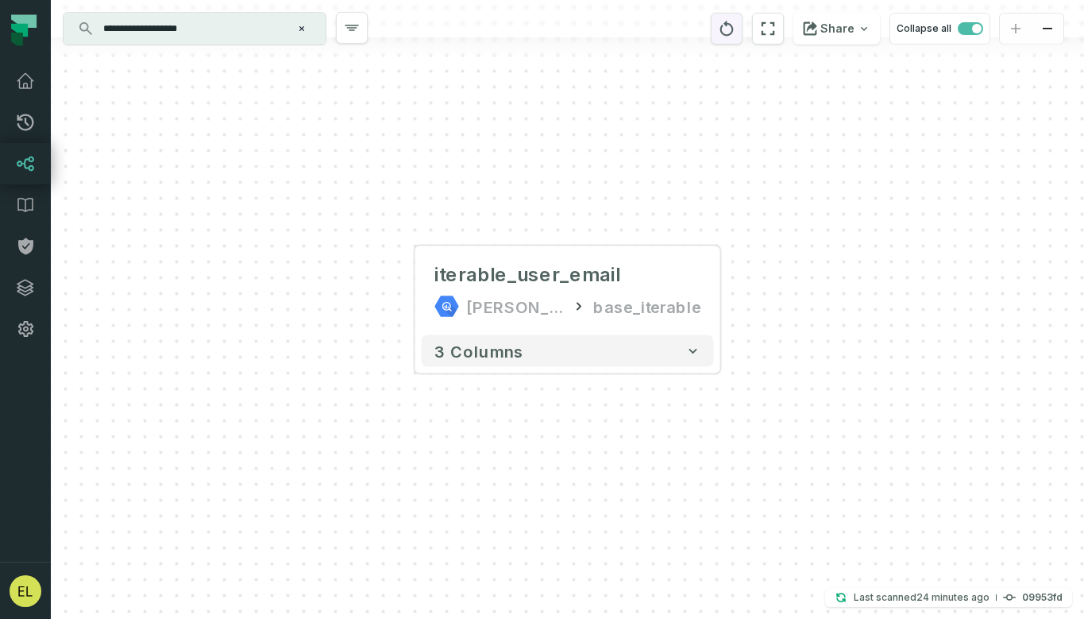
click at [732, 29] on icon "reset" at bounding box center [726, 28] width 17 height 19
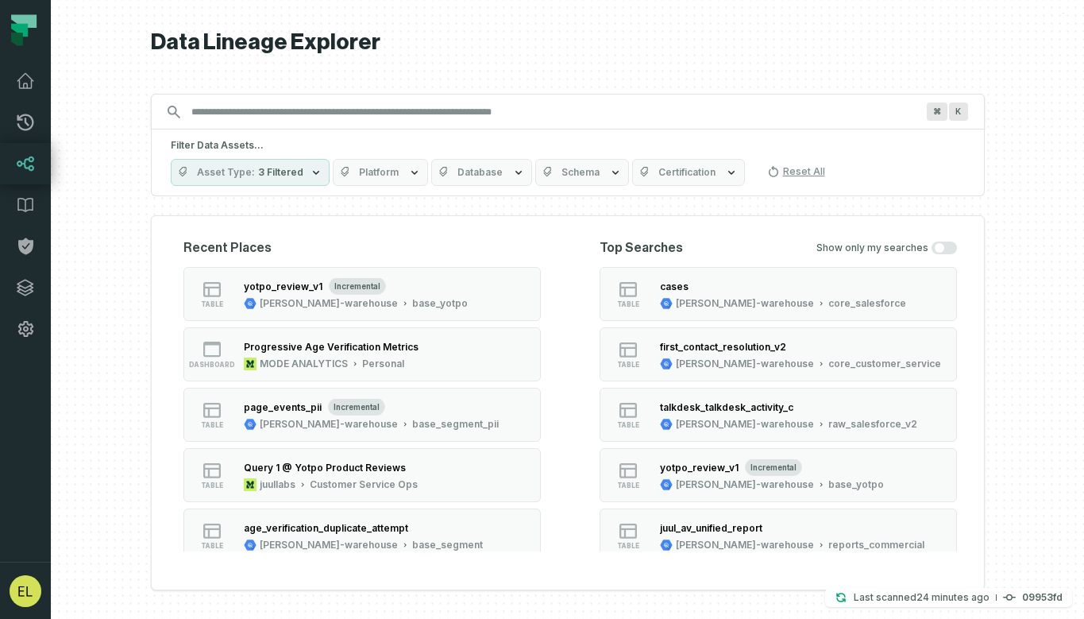
click at [276, 115] on input "Discovery Provider cmdk menu" at bounding box center [553, 111] width 743 height 25
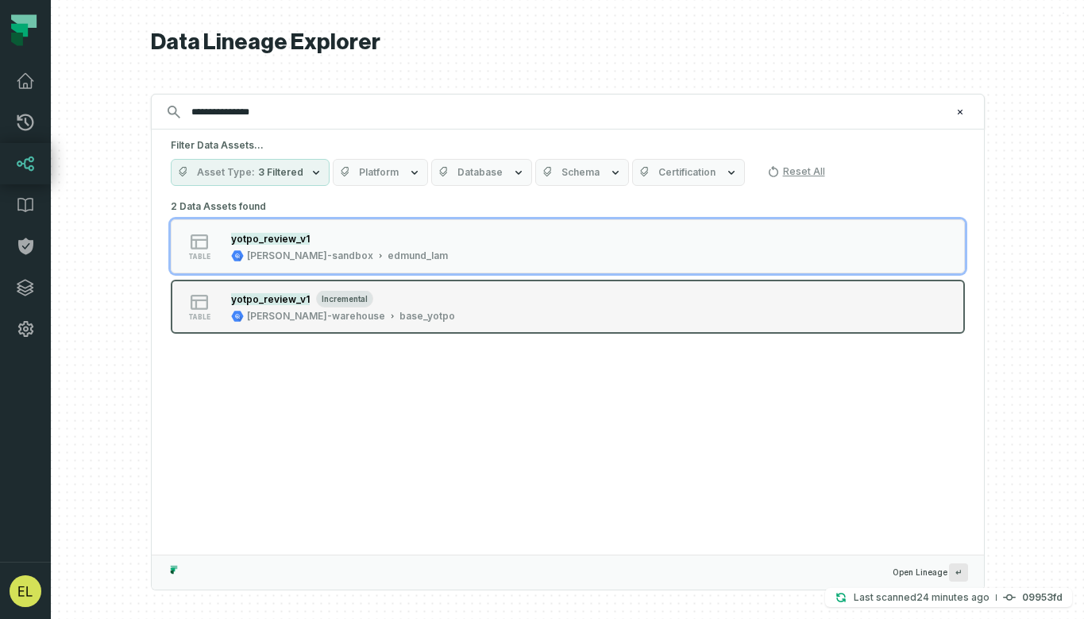
type input "**********"
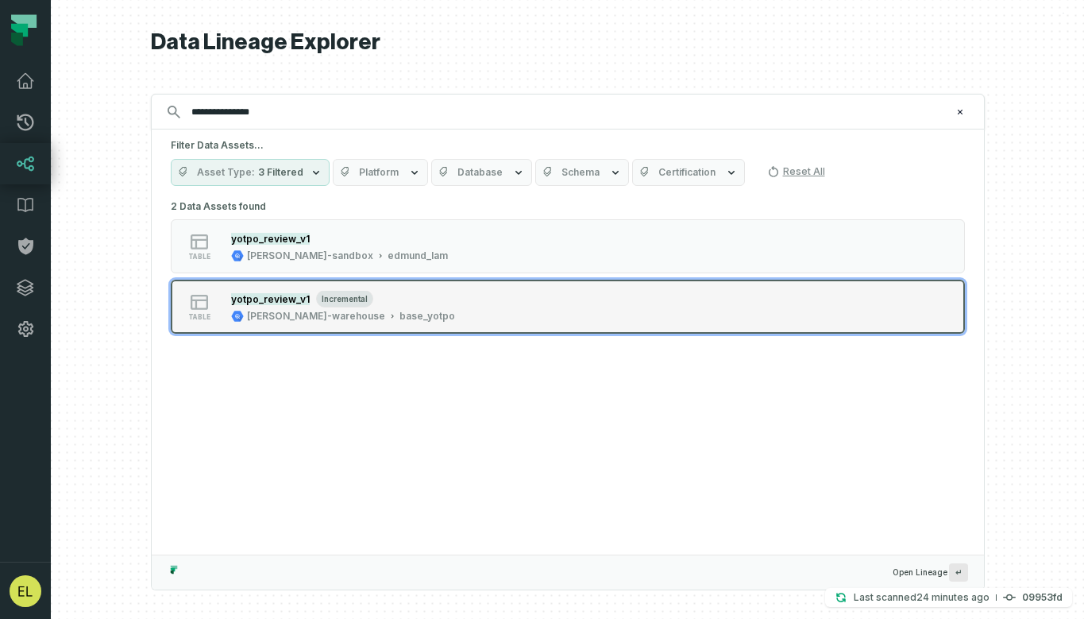
click at [482, 297] on div "table yotpo_review_v1 incremental [PERSON_NAME]-warehouse base_yotpo" at bounding box center [372, 307] width 397 height 32
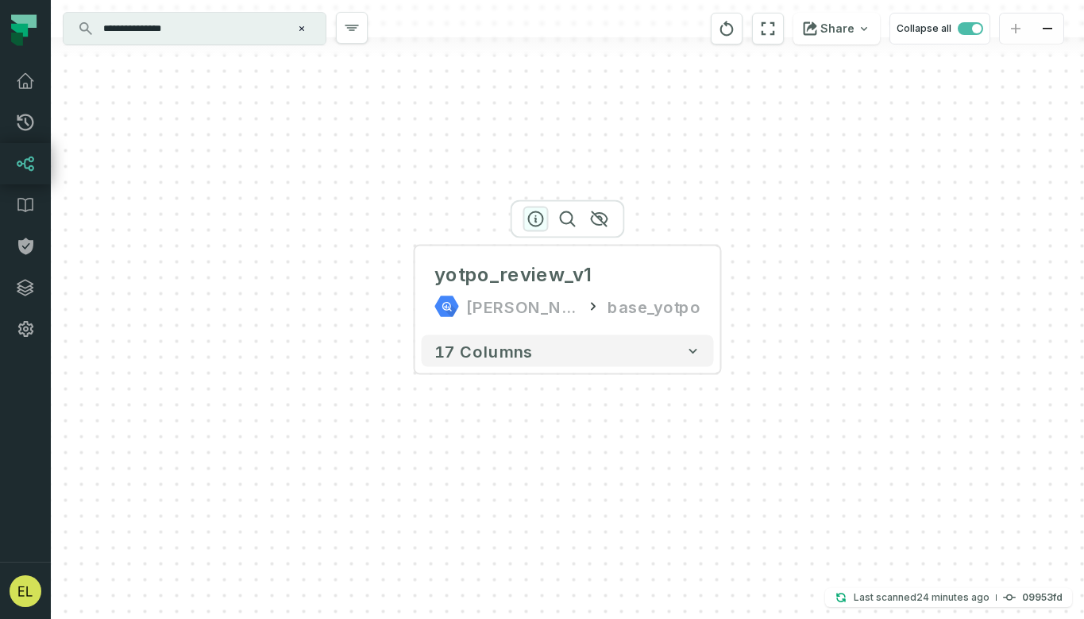
click at [538, 214] on icon "button" at bounding box center [536, 219] width 19 height 19
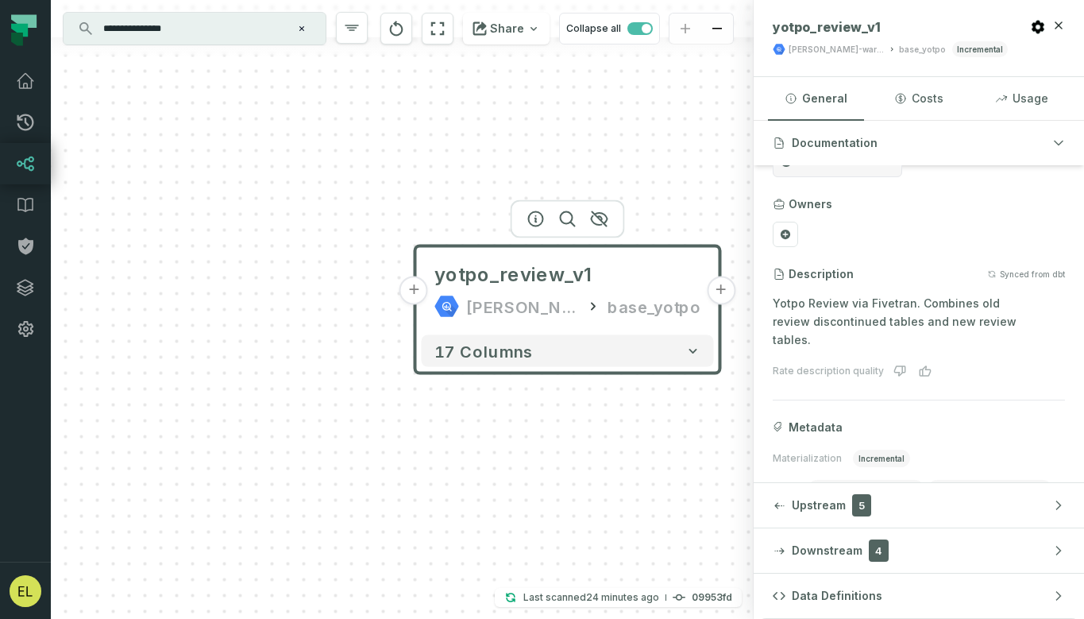
scroll to position [145, 0]
